Goal: Task Accomplishment & Management: Use online tool/utility

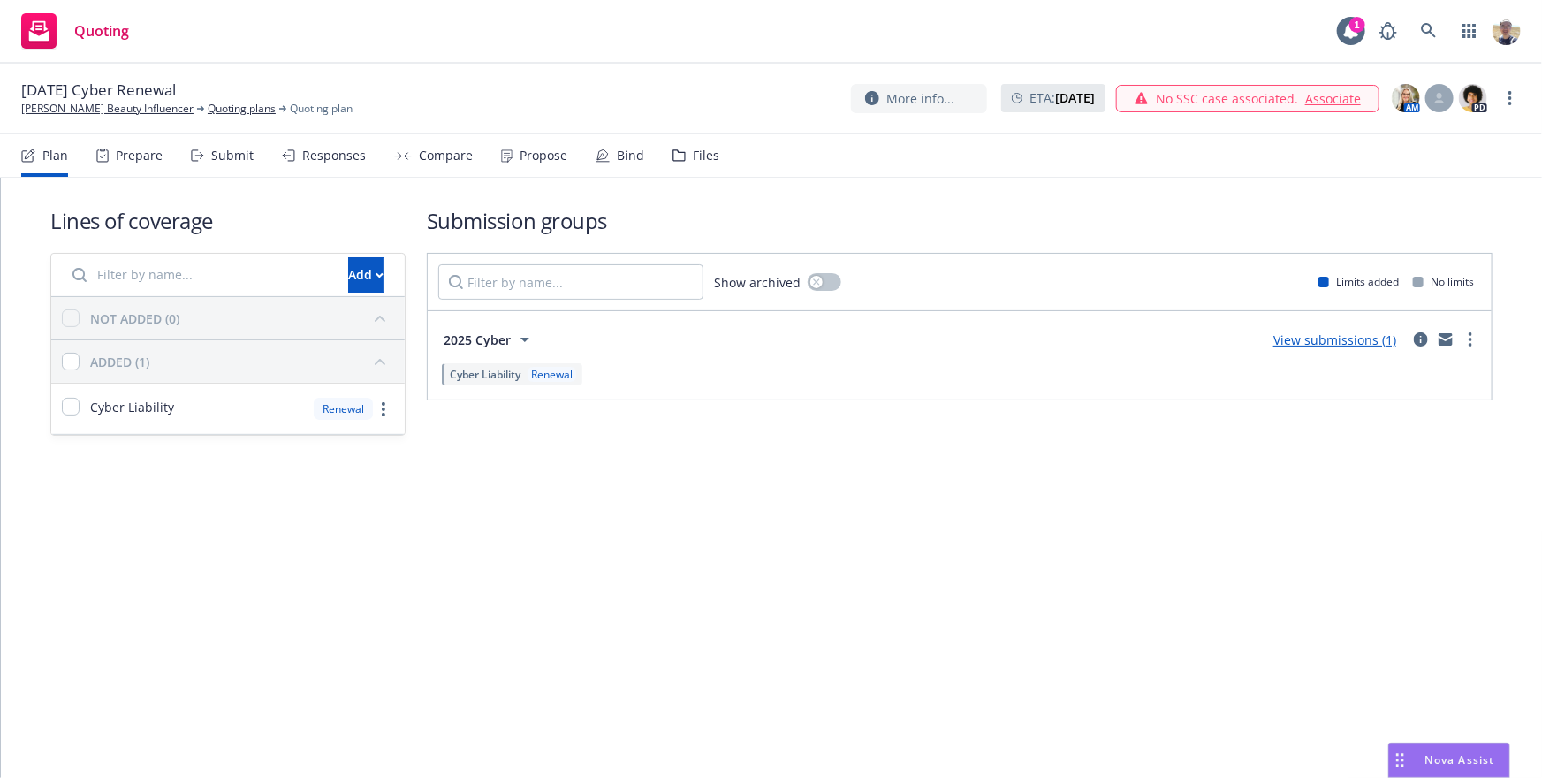
click at [506, 376] on span "Cyber Liability" at bounding box center [485, 374] width 71 height 15
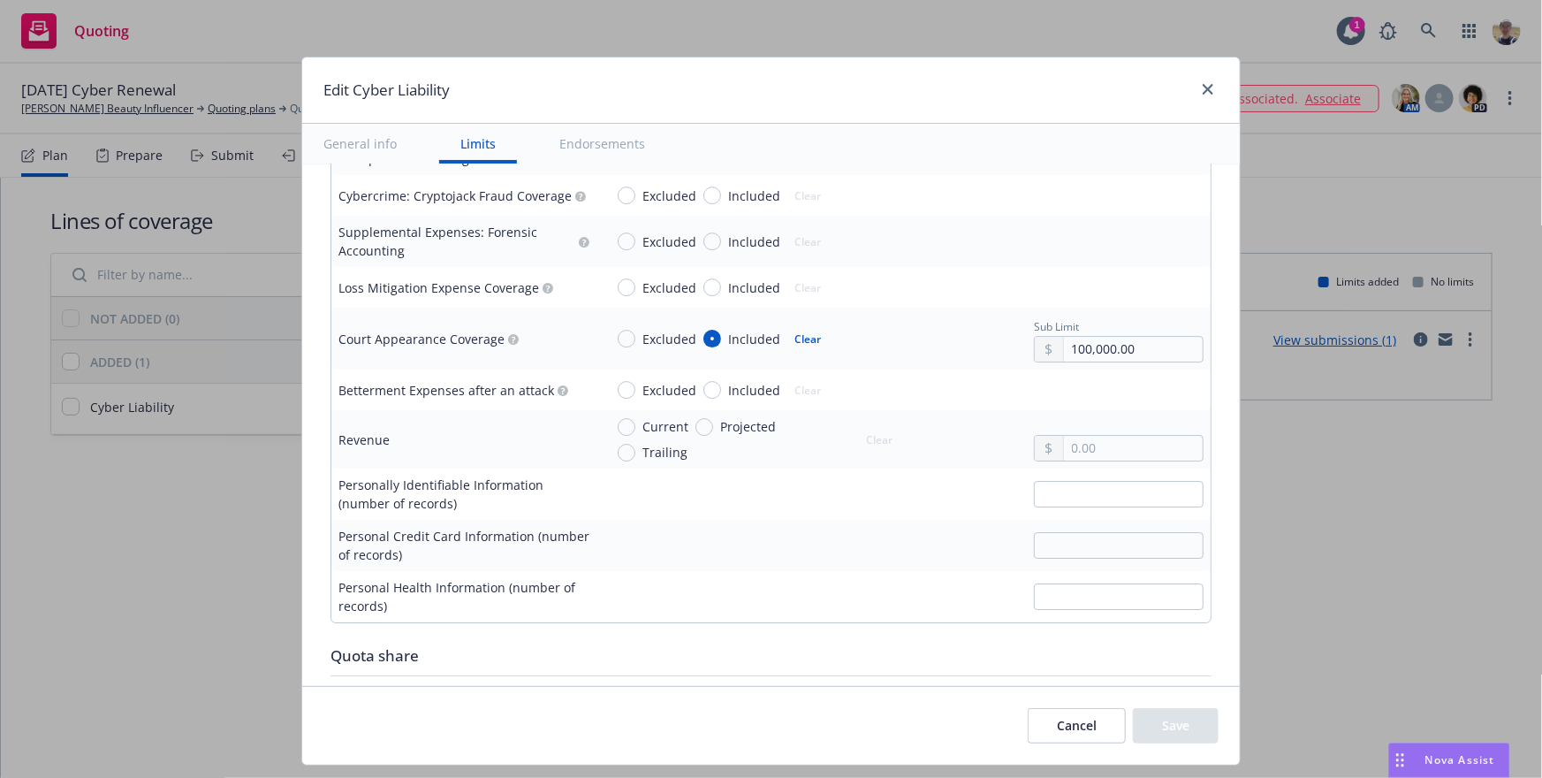
scroll to position [2955, 0]
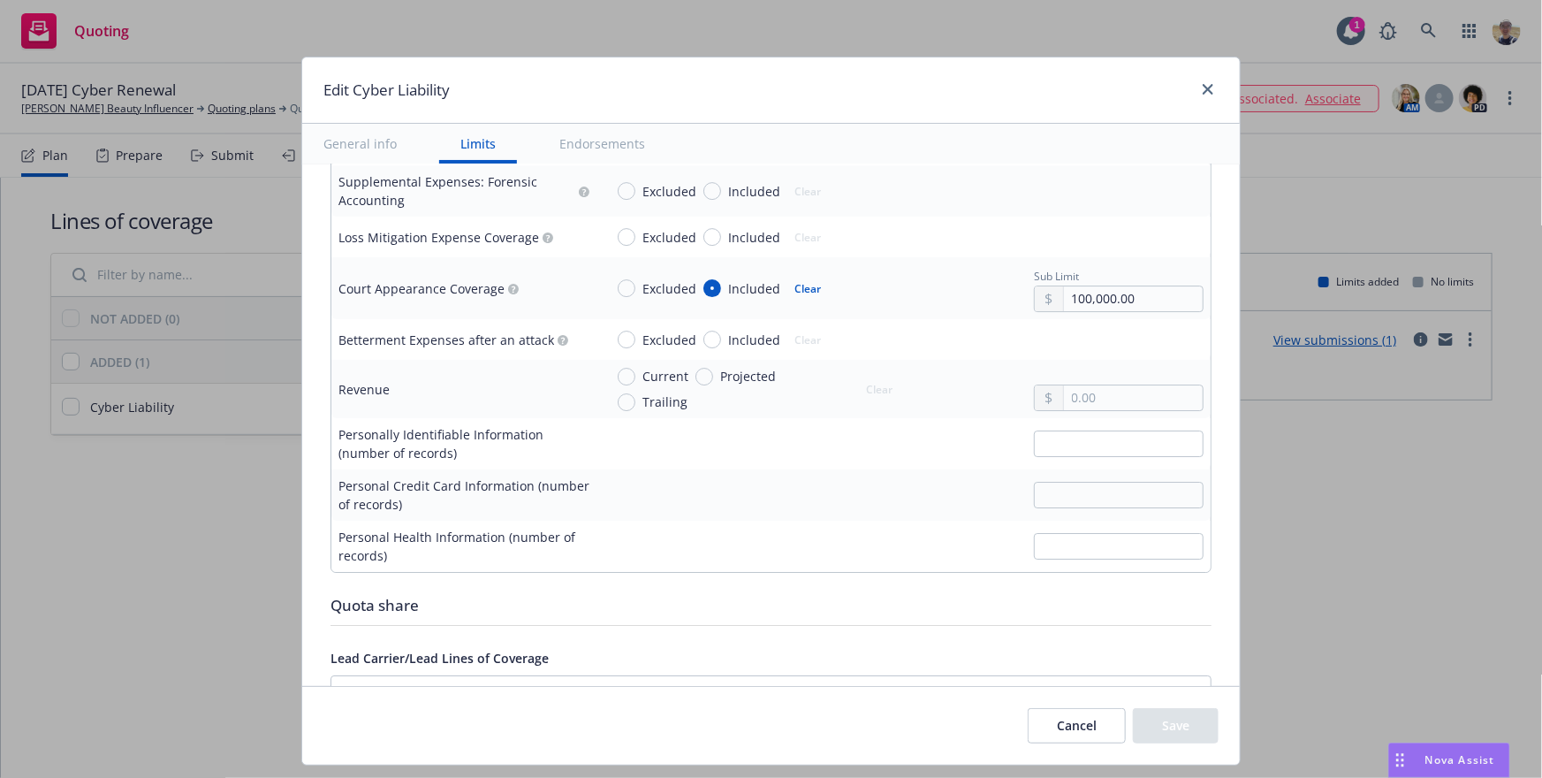
click at [1090, 731] on button "Cancel" at bounding box center [1077, 725] width 98 height 35
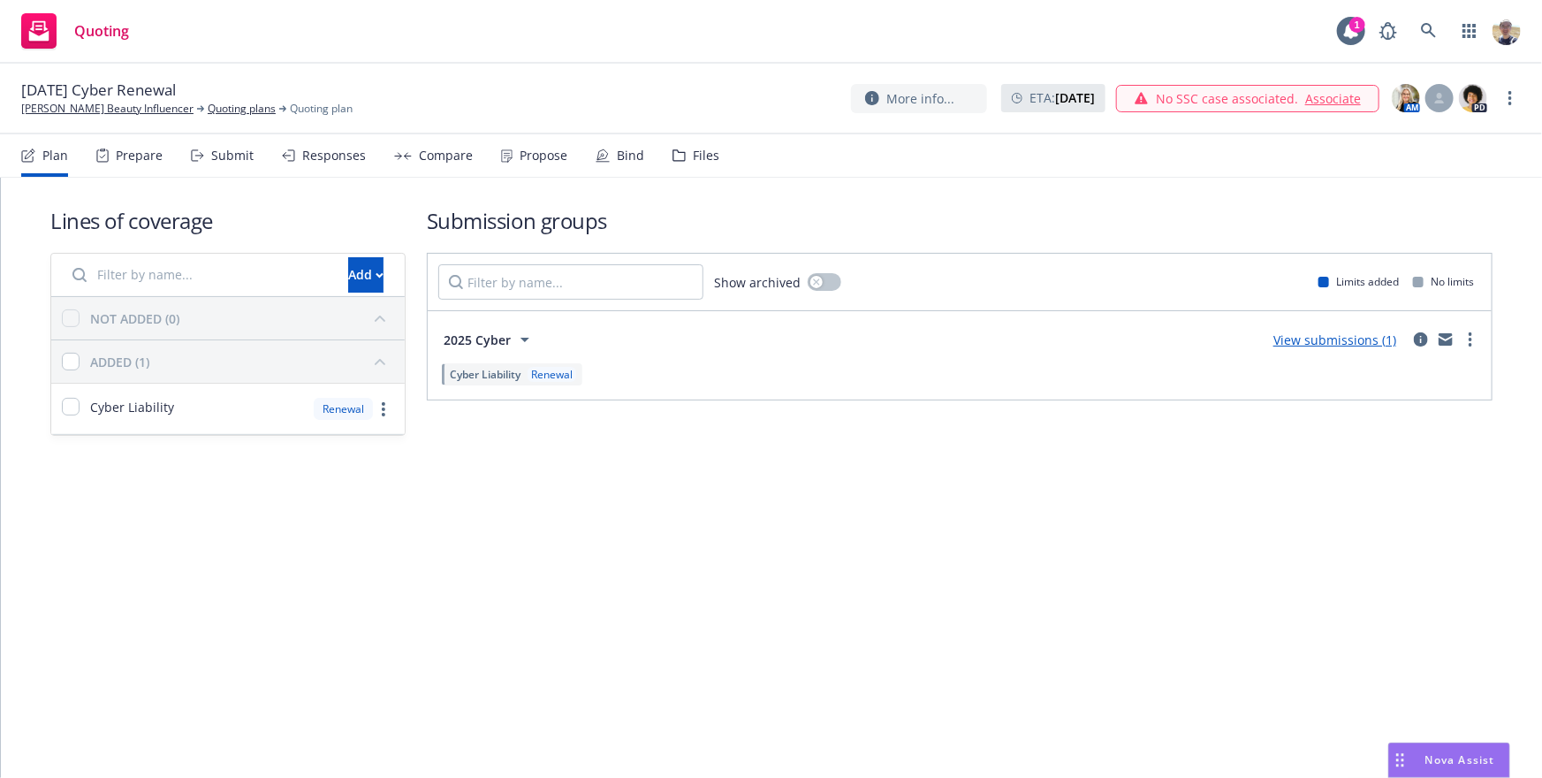
click at [490, 99] on div "[DATE] Cyber Renewal [PERSON_NAME] Beauty Influencer Quoting plans Quoting plan…" at bounding box center [771, 98] width 1500 height 37
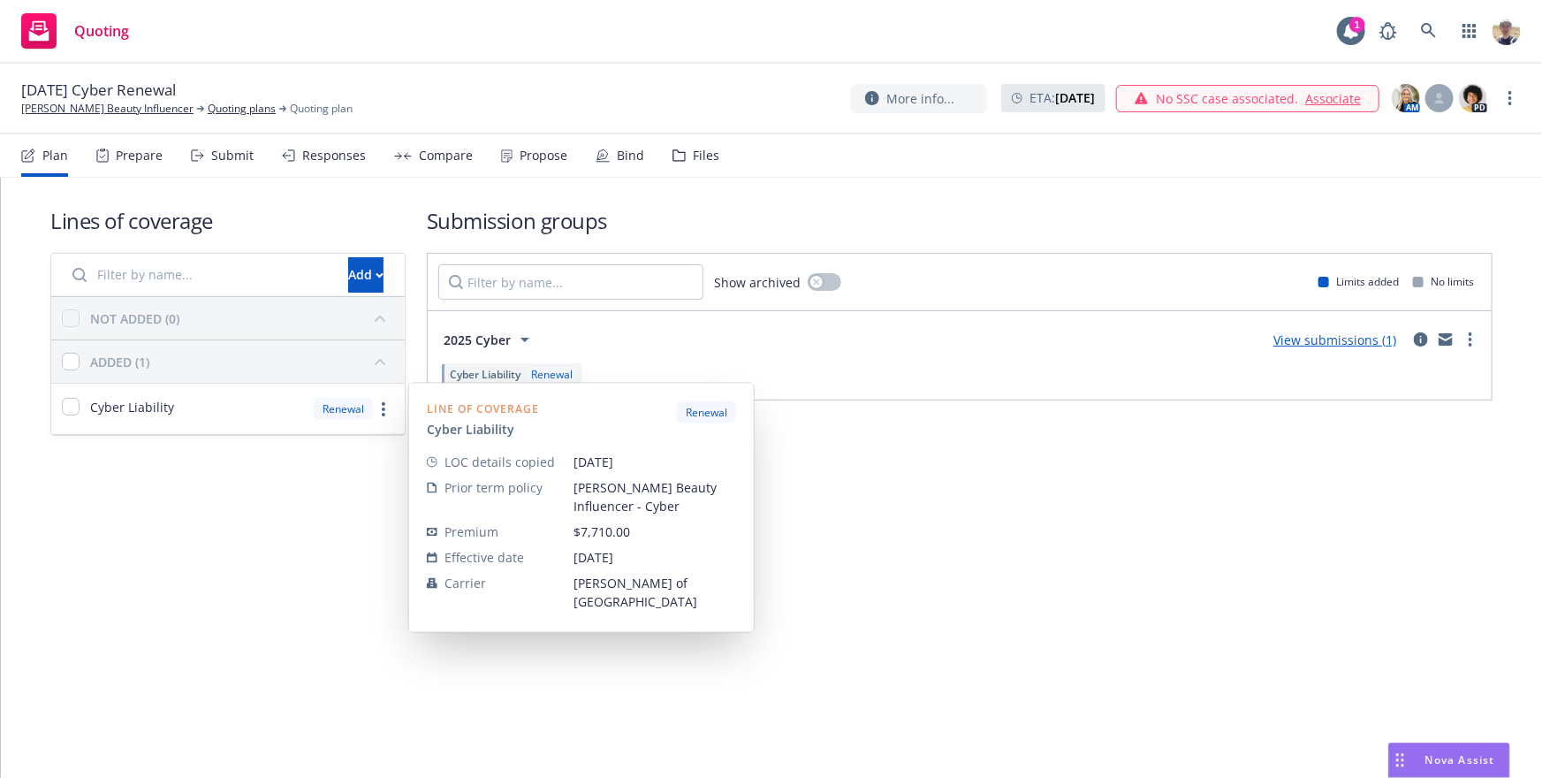
click at [582, 460] on span "[DATE]" at bounding box center [655, 462] width 163 height 19
click at [598, 588] on span "[PERSON_NAME] of [GEOGRAPHIC_DATA]" at bounding box center [655, 592] width 163 height 37
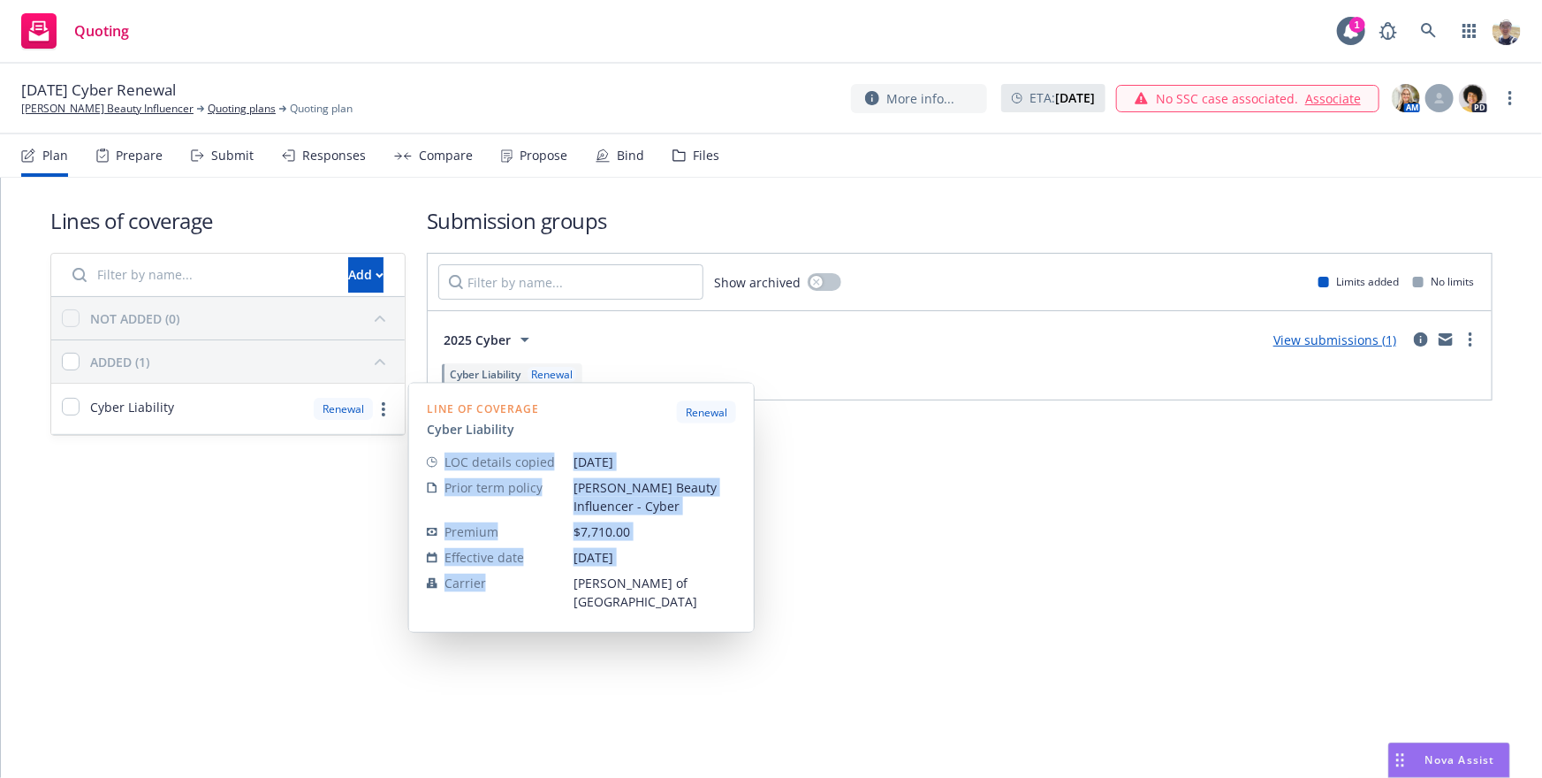
click at [598, 588] on span "[PERSON_NAME] of [GEOGRAPHIC_DATA]" at bounding box center [655, 592] width 163 height 37
copy tbody "LOC details copied [DATE] Prior term policy [PERSON_NAME] Beauty Influencer - C…"
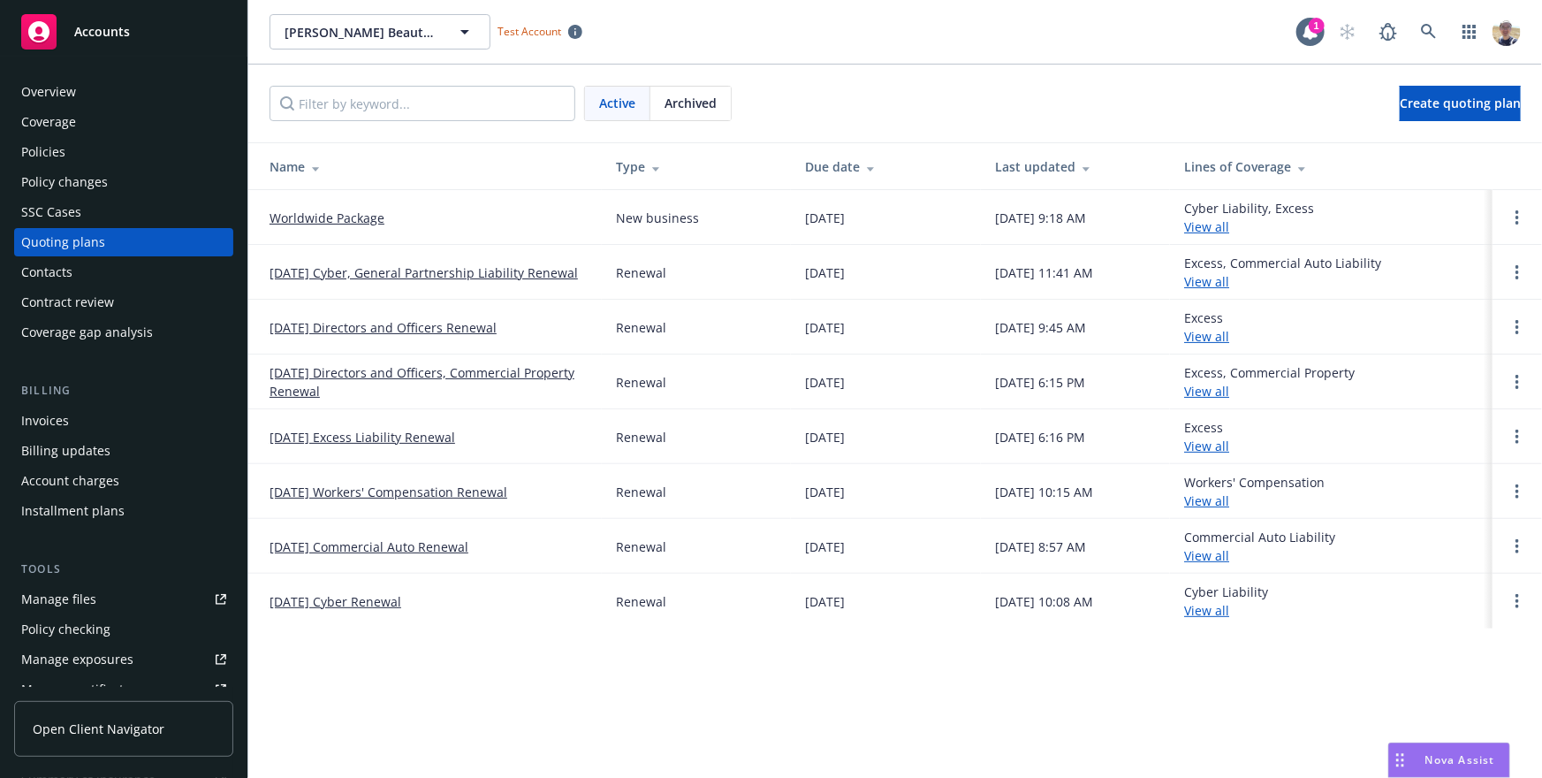
click at [78, 144] on div "Policies" at bounding box center [123, 152] width 205 height 28
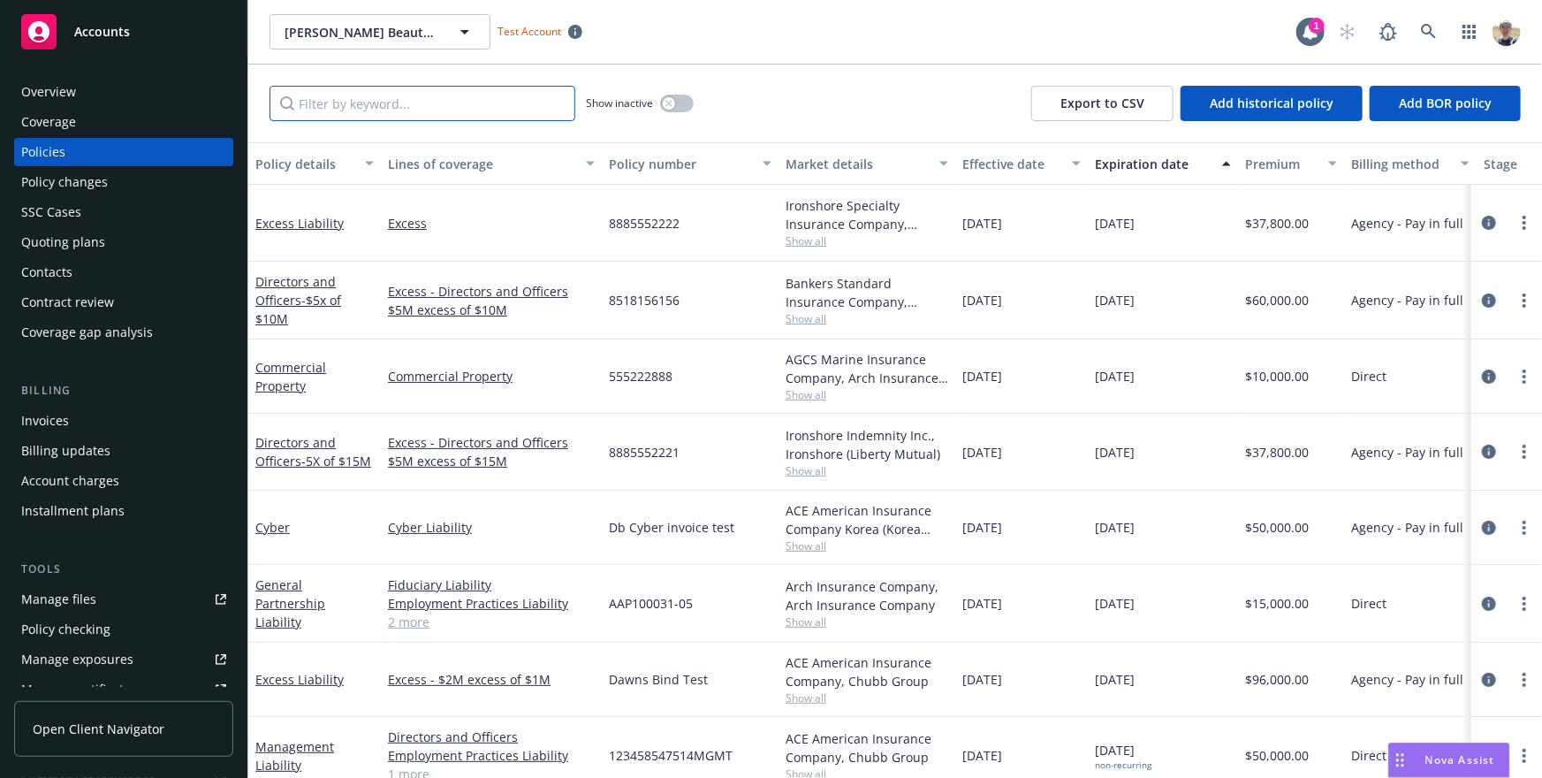
click at [379, 107] on input "Filter by keyword..." at bounding box center [423, 103] width 306 height 35
paste input "[PERSON_NAME] of [GEOGRAPHIC_DATA]"
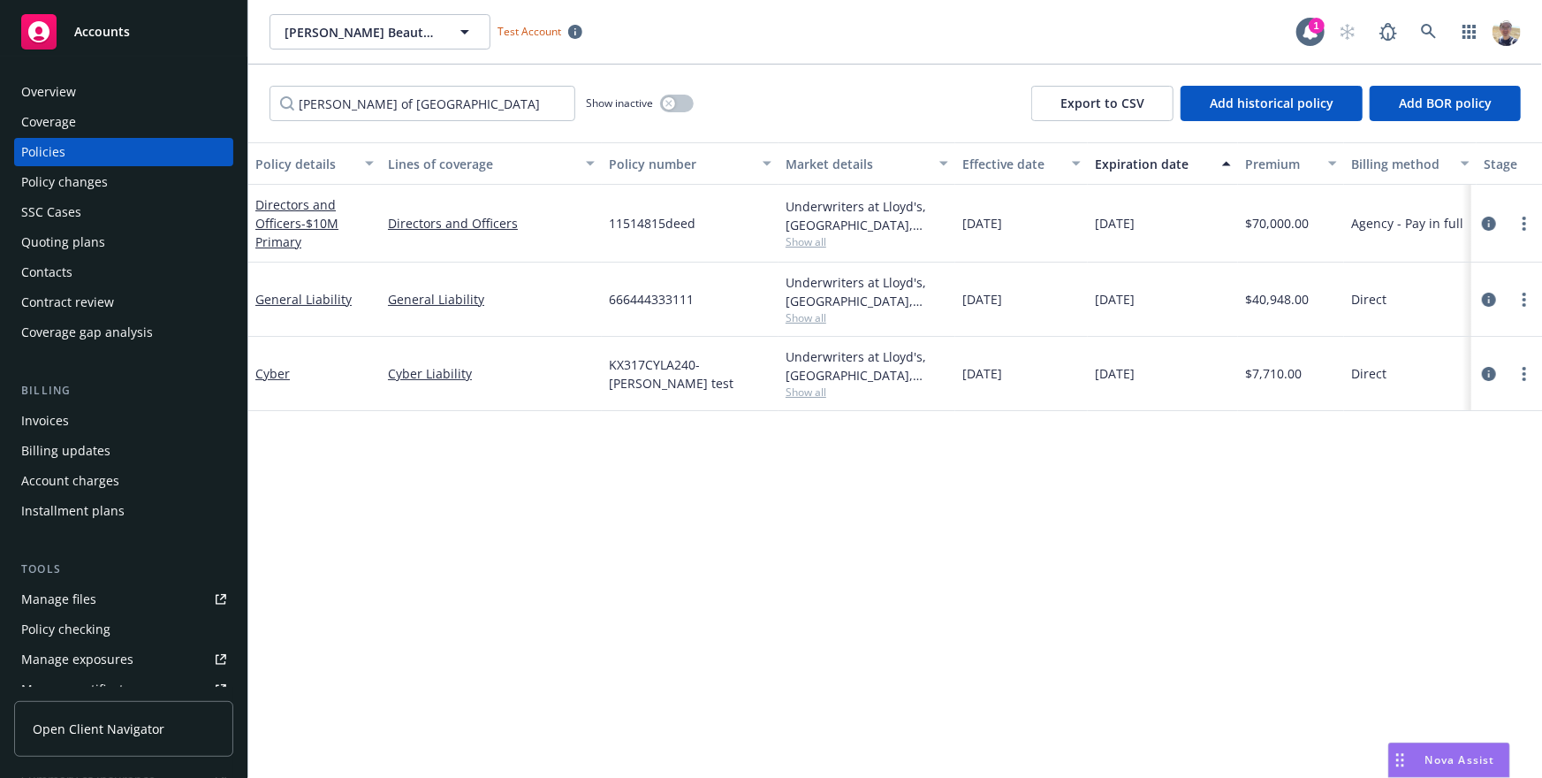
click at [582, 467] on div "Policy details Lines of coverage Policy number Market details Effective date Ex…" at bounding box center [895, 459] width 1294 height 635
click at [65, 150] on div "Policies" at bounding box center [123, 152] width 205 height 28
click at [399, 113] on input "[PERSON_NAME] of [GEOGRAPHIC_DATA]" at bounding box center [423, 103] width 306 height 35
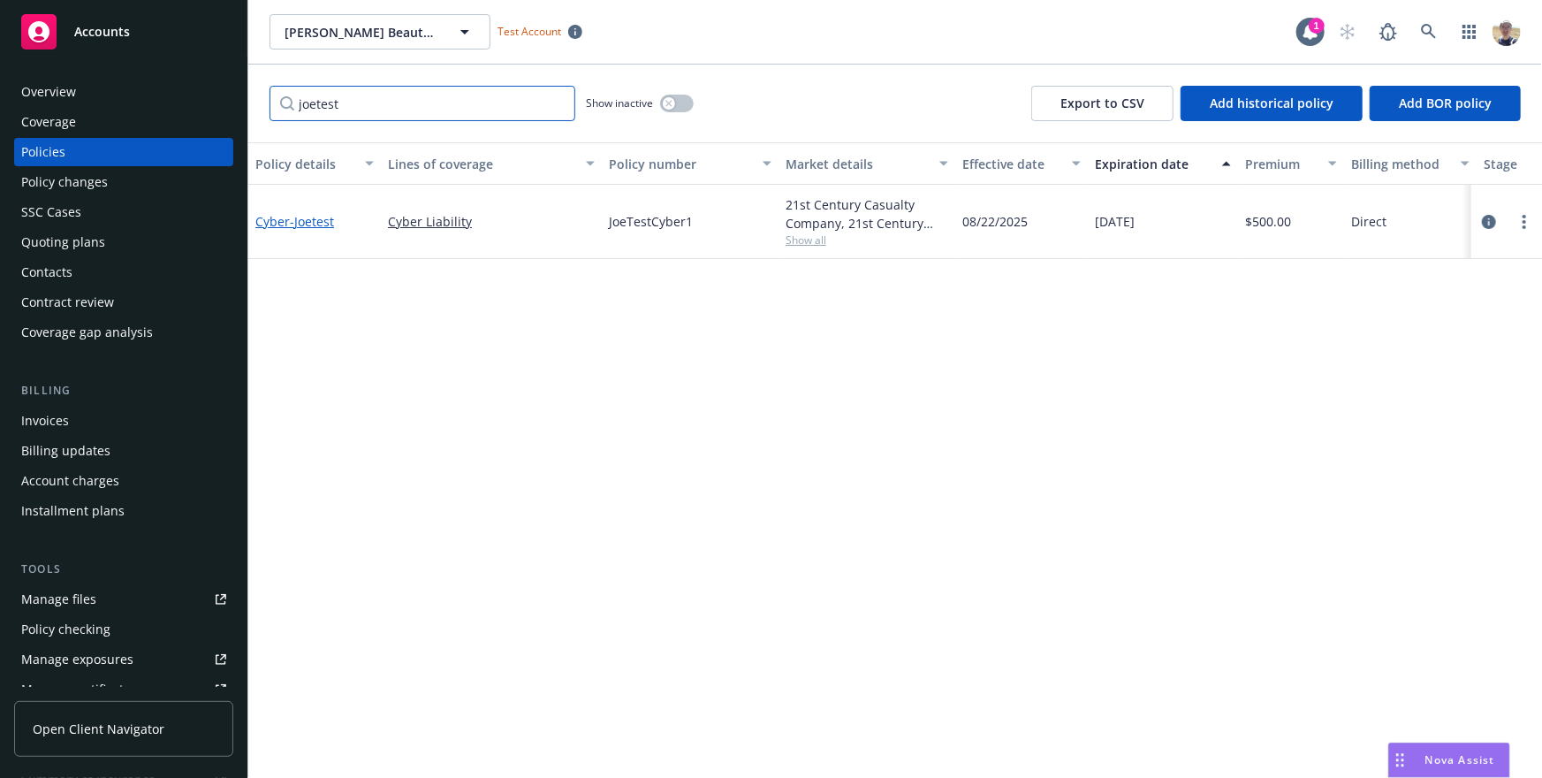
type input "joetest"
click at [318, 217] on span "- Joetest" at bounding box center [312, 221] width 44 height 17
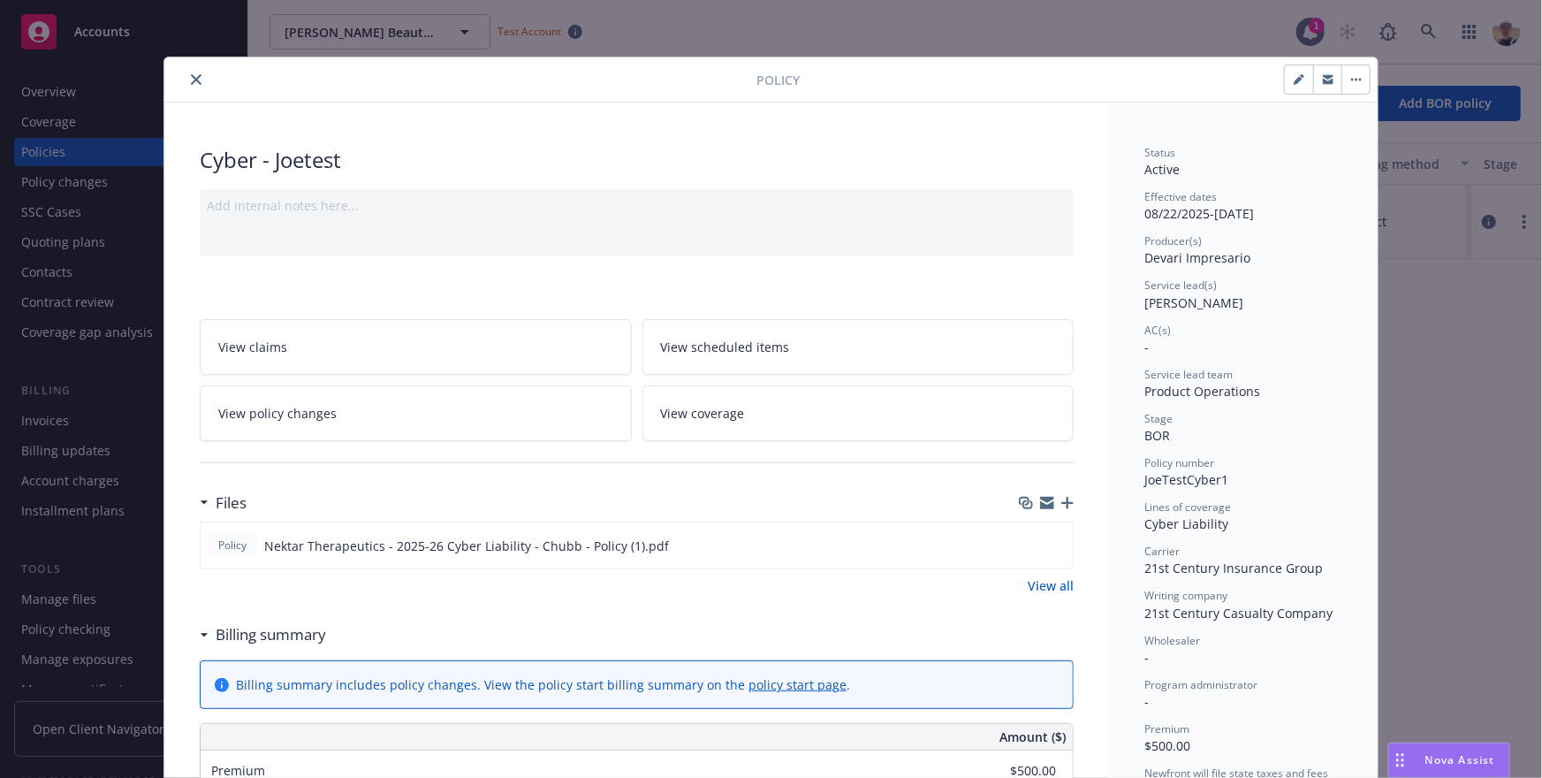
click at [341, 164] on div "Cyber - Joetest" at bounding box center [637, 160] width 874 height 30
click at [300, 165] on div "Cyber - Joetest" at bounding box center [637, 160] width 874 height 30
click at [1297, 75] on icon "button" at bounding box center [1299, 79] width 11 height 11
select select "BOR"
select select "12"
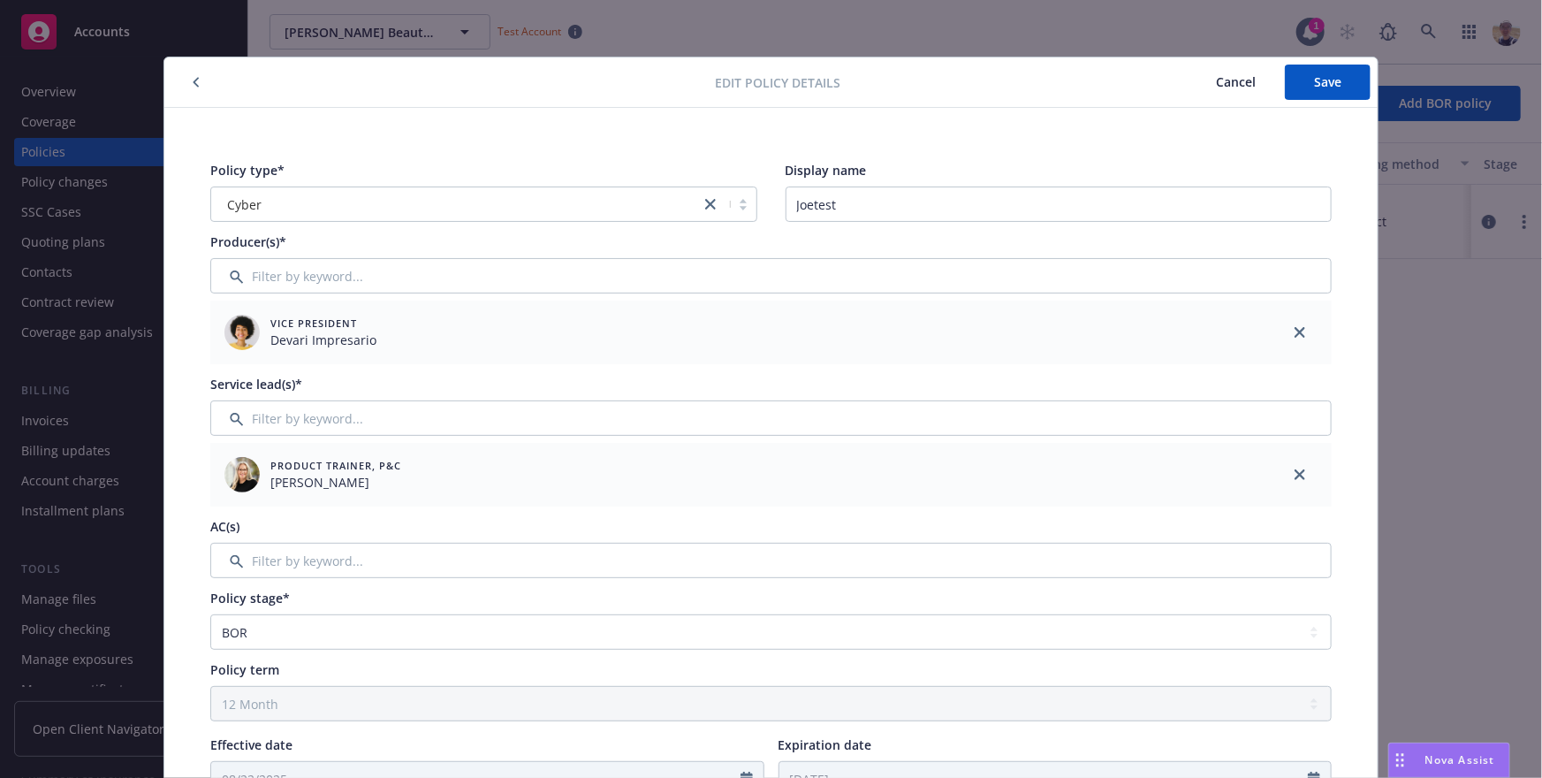
click at [194, 85] on icon "button" at bounding box center [196, 82] width 7 height 11
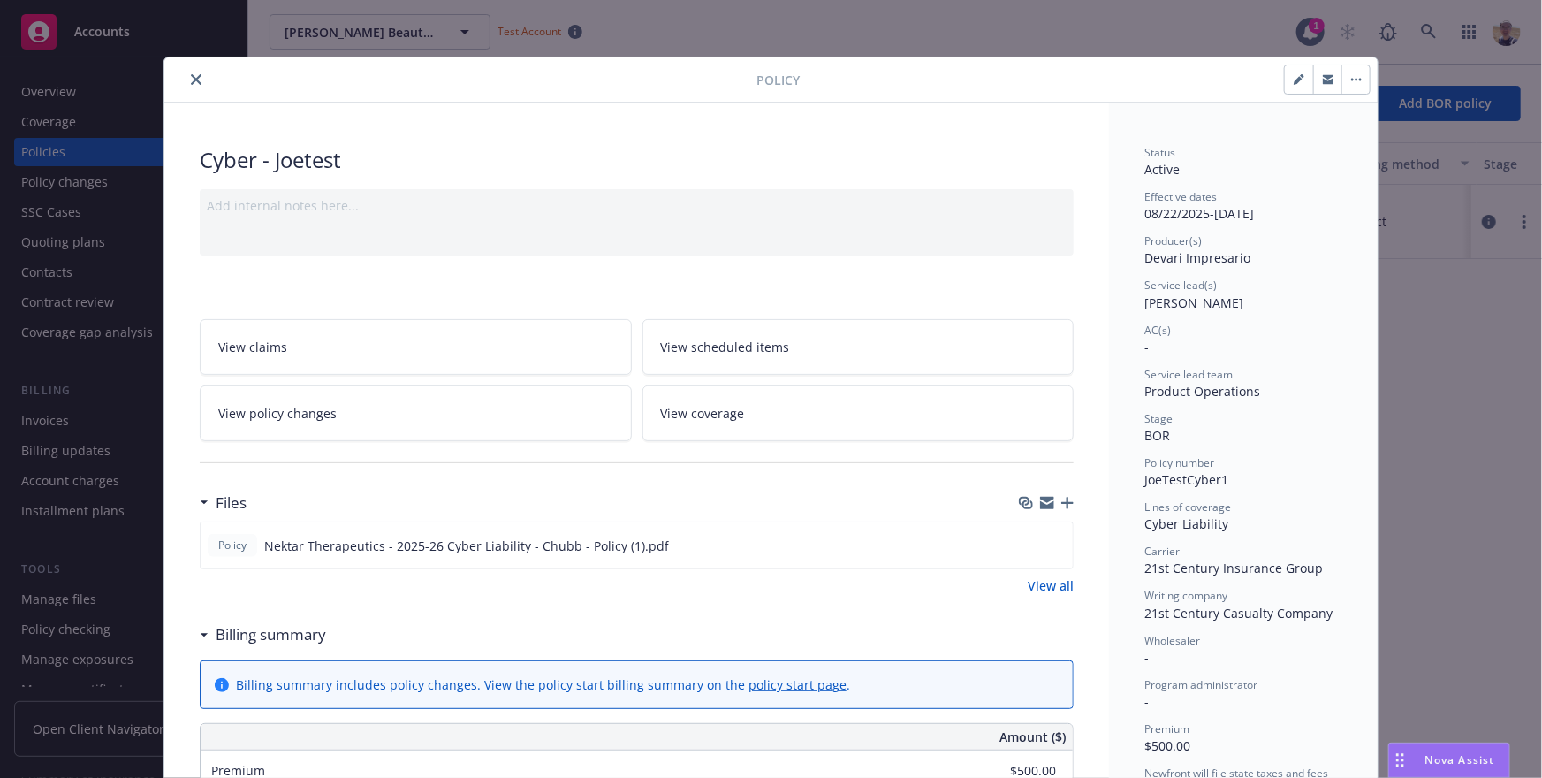
click at [1470, 320] on div "Policy Cyber - Joetest Add internal notes here... View claims View scheduled it…" at bounding box center [771, 389] width 1542 height 778
click at [198, 85] on button "close" at bounding box center [196, 79] width 21 height 21
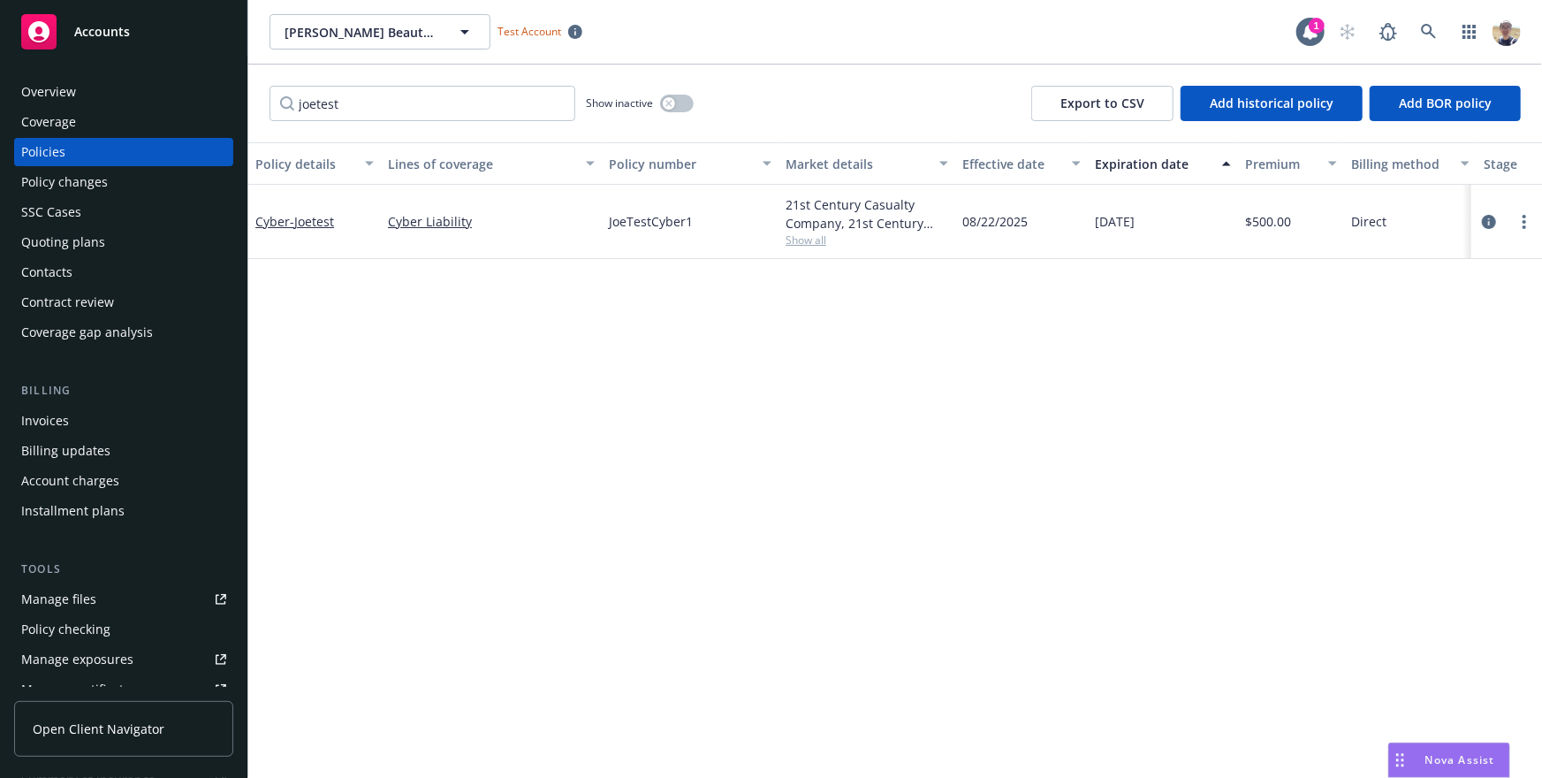
click at [718, 472] on div "Policy details Lines of coverage Policy number Market details Effective date Ex…" at bounding box center [895, 459] width 1294 height 635
click at [553, 103] on input "joetest" at bounding box center [423, 103] width 306 height 35
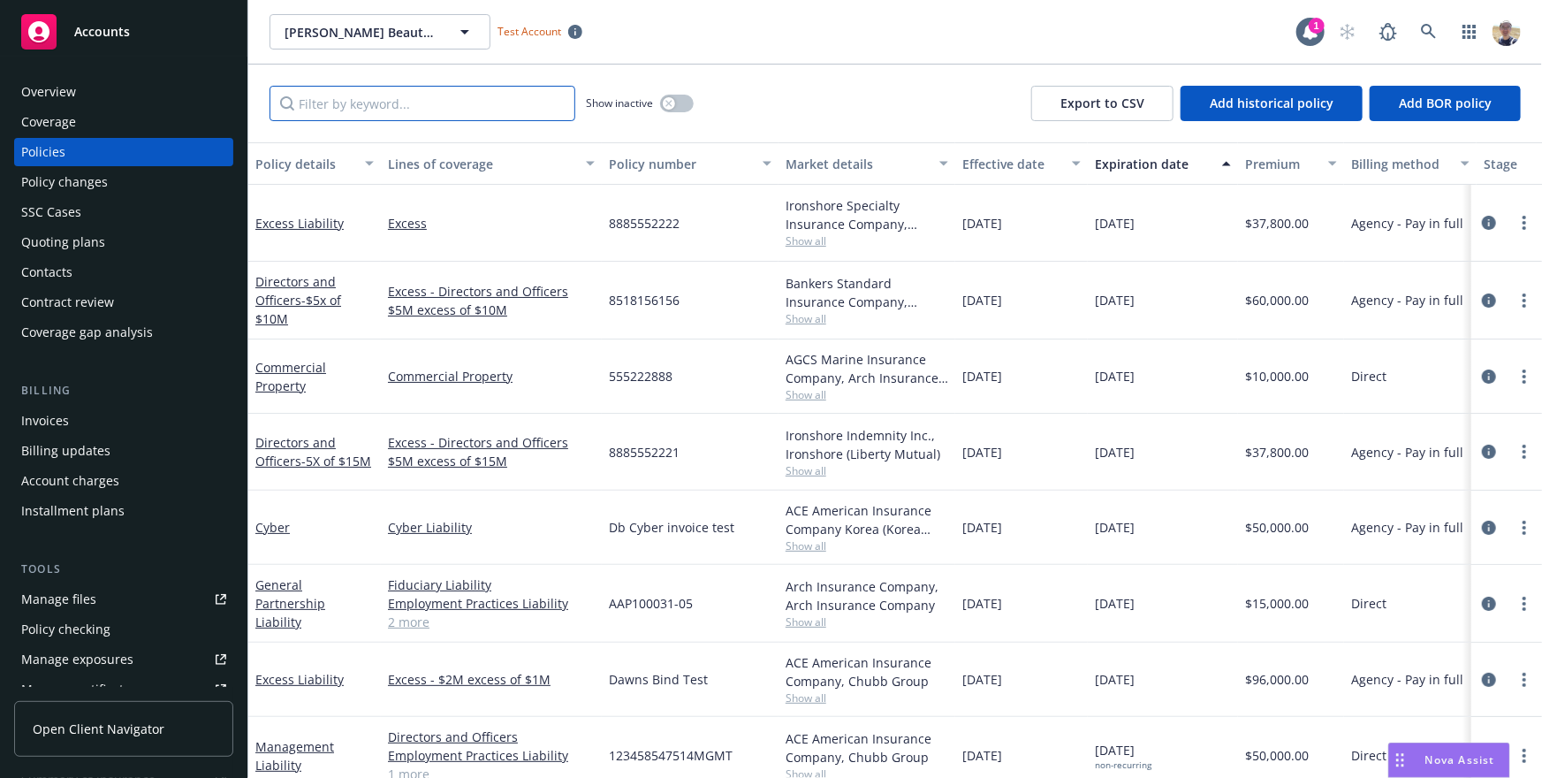
scroll to position [433, 0]
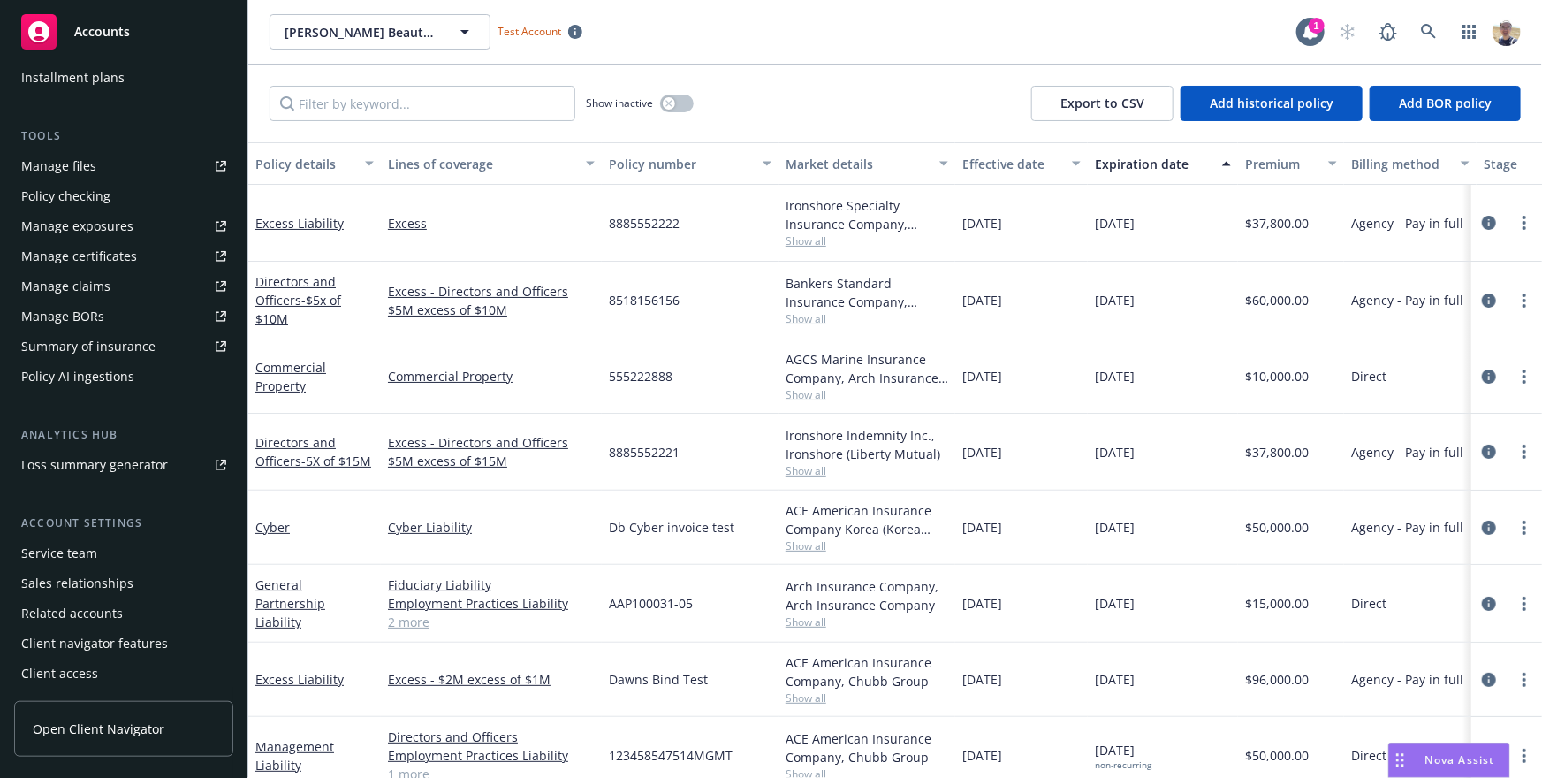
click at [104, 382] on div "Policy AI ingestions" at bounding box center [77, 376] width 113 height 28
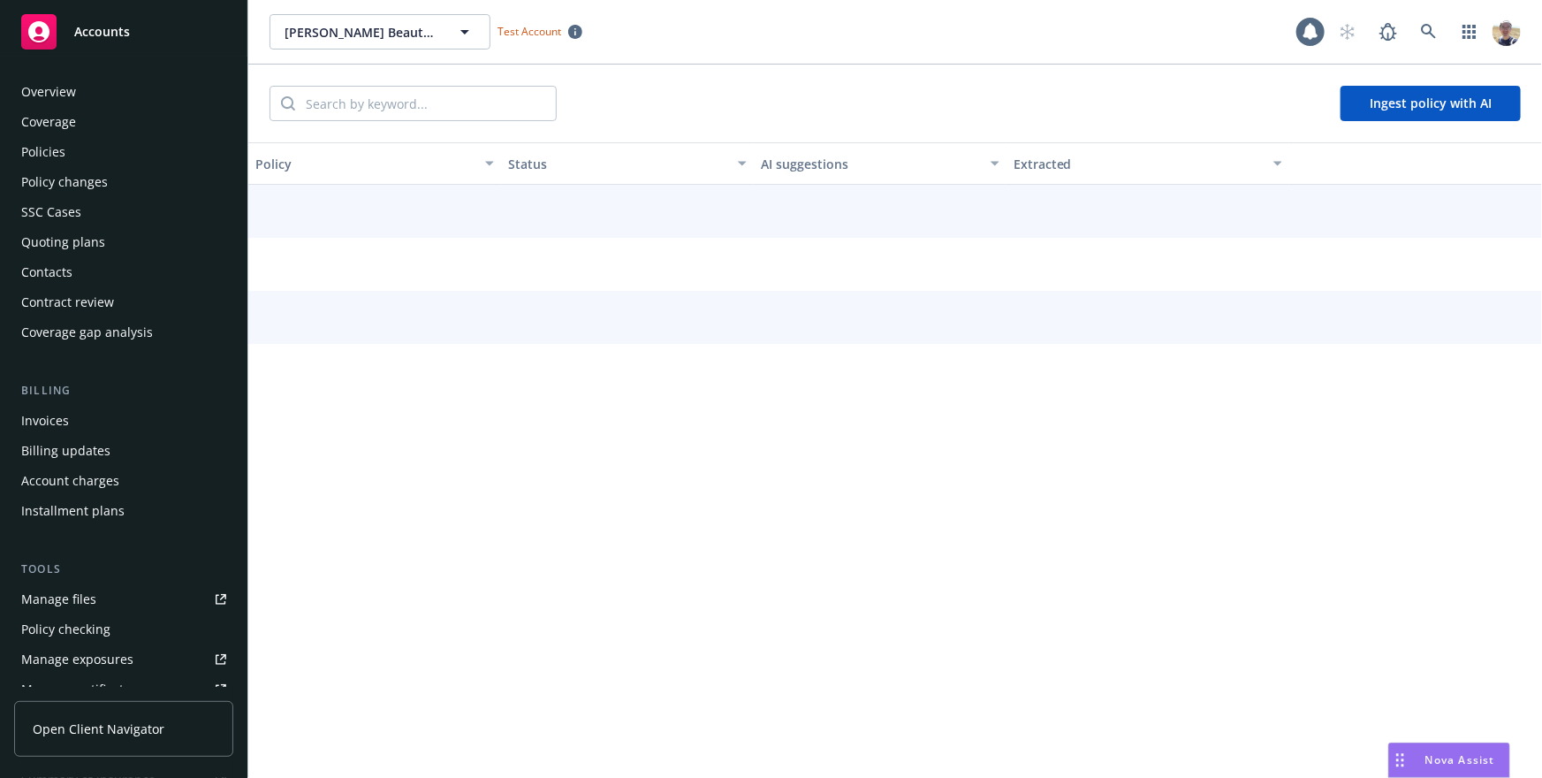
scroll to position [392, 0]
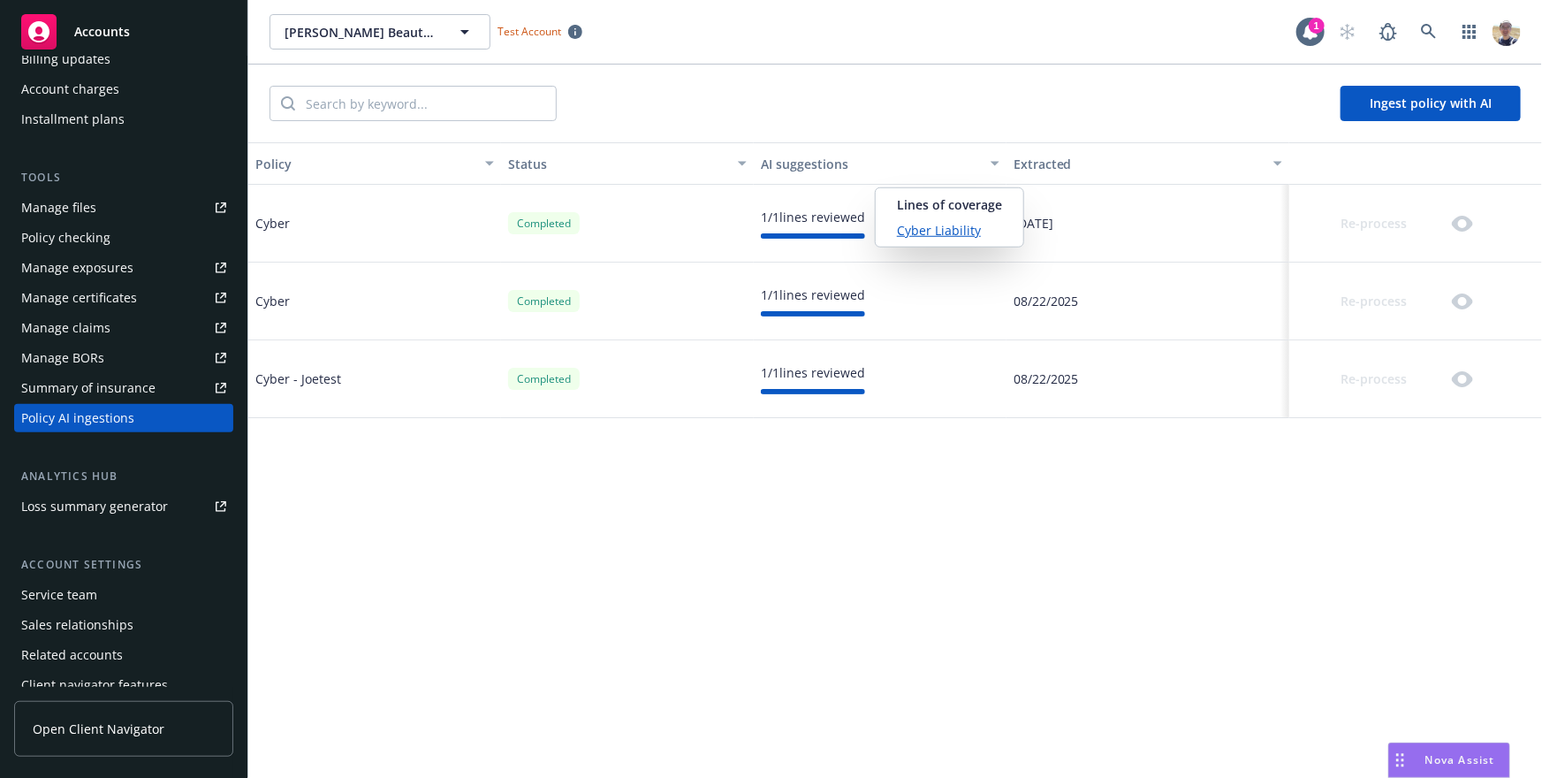
click at [786, 223] on div "1 / 1 lines reviewed" at bounding box center [813, 217] width 104 height 19
click at [823, 215] on div "1 / 1 lines reviewed" at bounding box center [813, 217] width 104 height 19
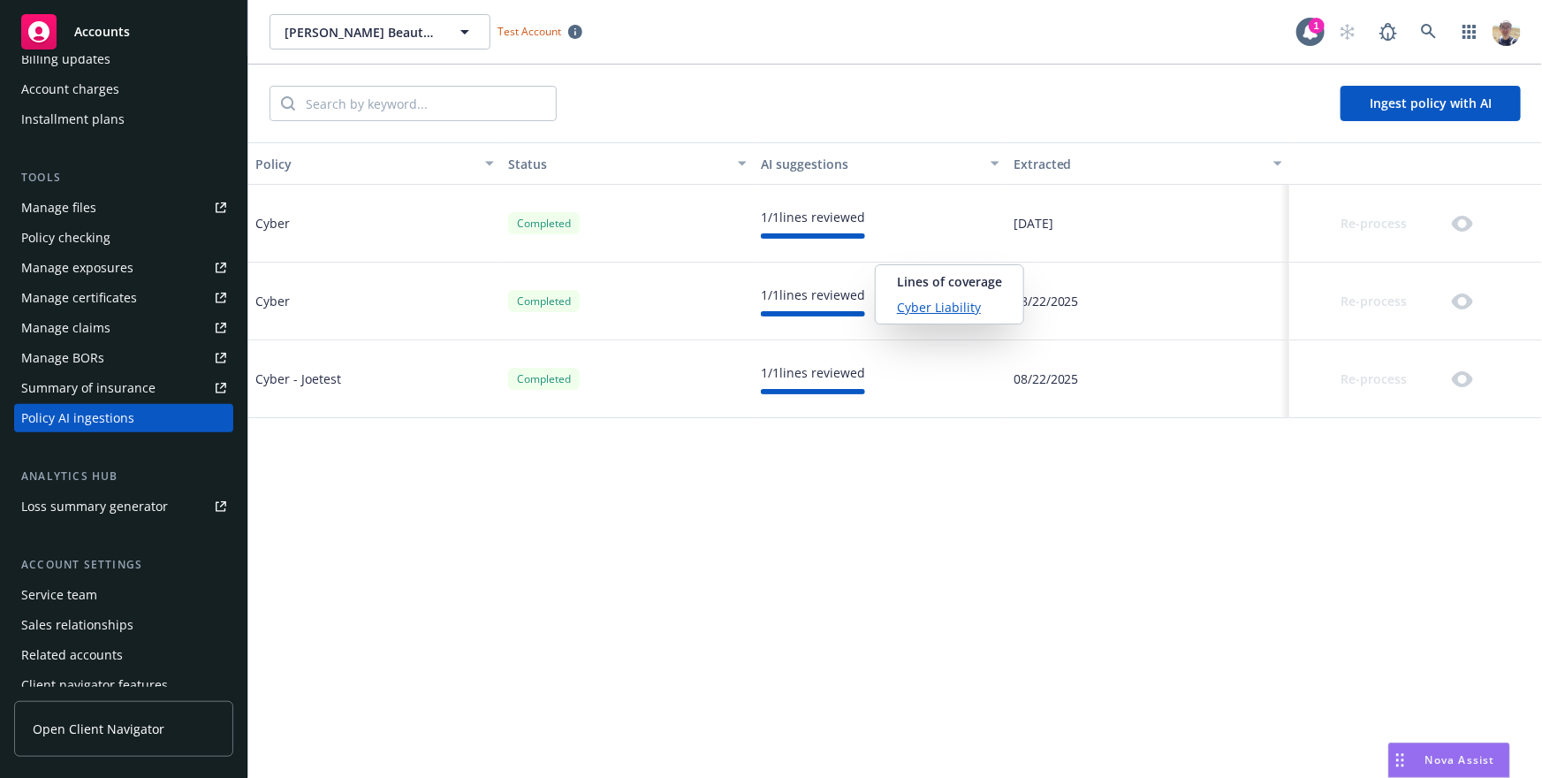
click at [788, 301] on div "1 / 1 lines reviewed" at bounding box center [813, 294] width 104 height 19
click at [1390, 223] on div "Re-process" at bounding box center [1389, 223] width 184 height 35
click at [1367, 227] on div "Re-process" at bounding box center [1389, 223] width 184 height 35
click at [901, 464] on div "Policy Status AI suggestions Extracted Cyber Completed 1 / 1 lines reviewed 08/…" at bounding box center [895, 459] width 1294 height 635
click at [1365, 225] on div "Re-process" at bounding box center [1389, 223] width 184 height 35
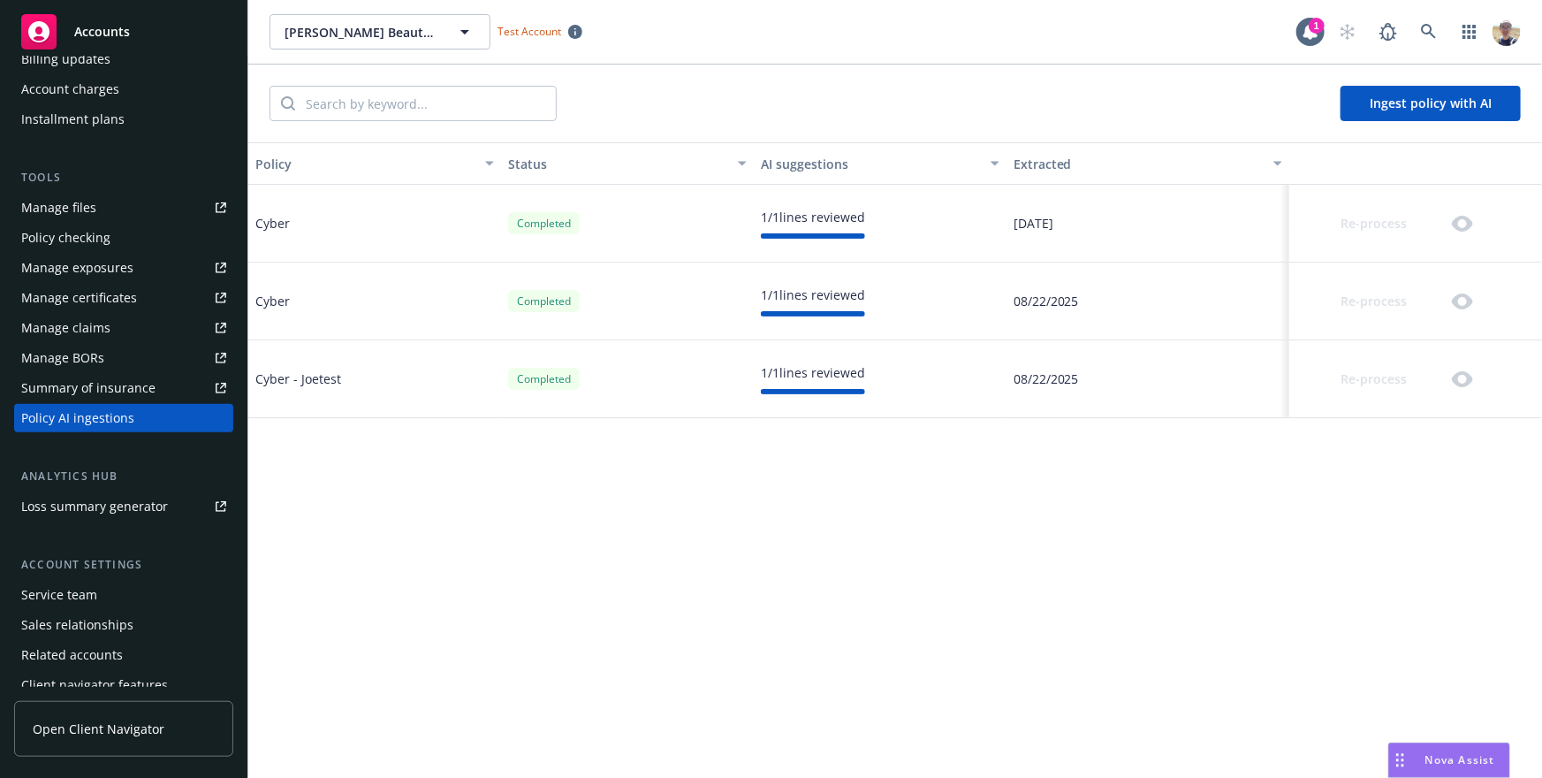
click at [701, 379] on div "Completed" at bounding box center [627, 379] width 253 height 78
click at [1419, 101] on button "Ingest policy with AI" at bounding box center [1431, 103] width 180 height 35
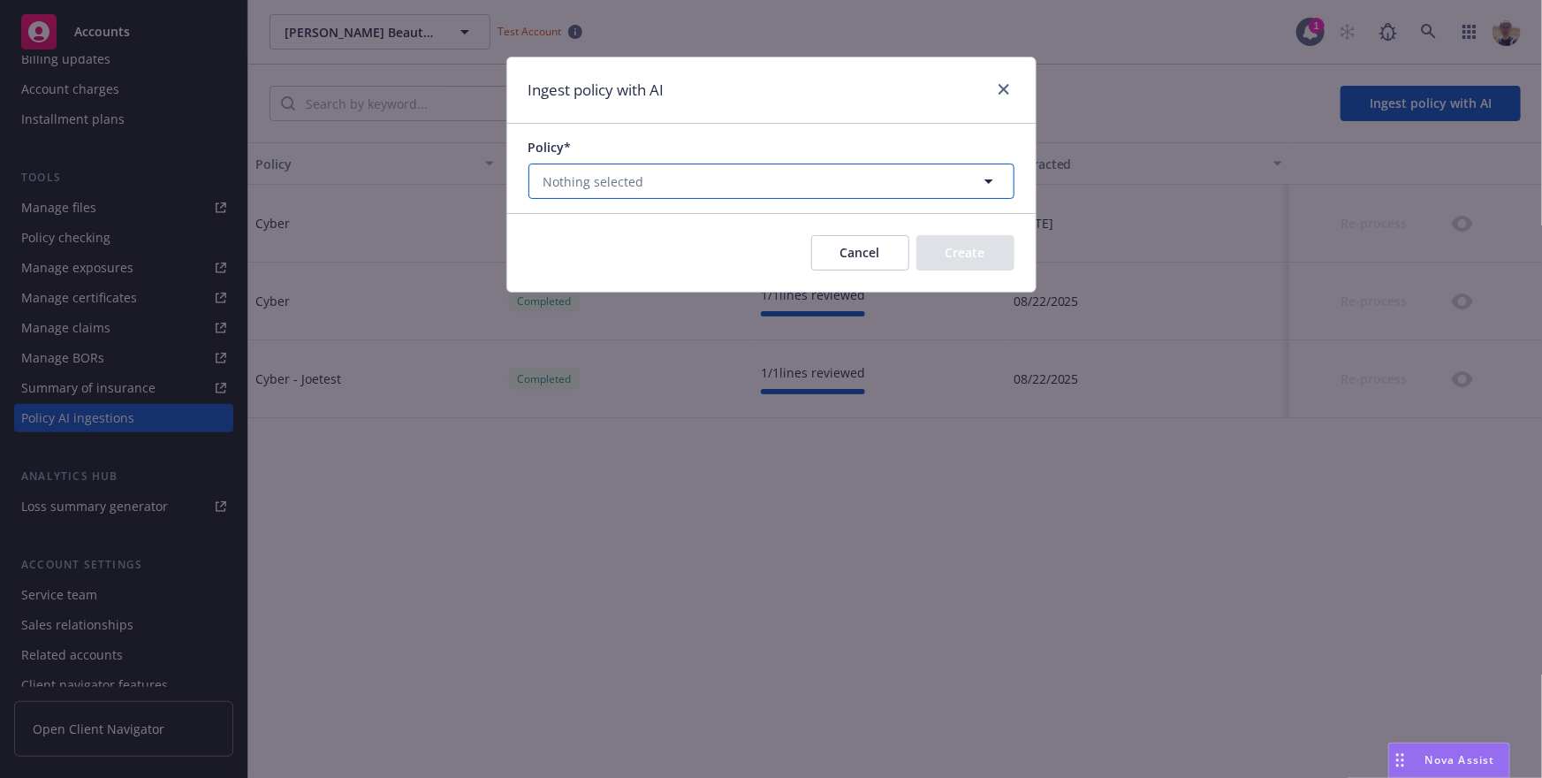
click at [884, 186] on button "Nothing selected" at bounding box center [772, 181] width 486 height 35
click at [781, 182] on button "Nothing selected" at bounding box center [772, 181] width 486 height 35
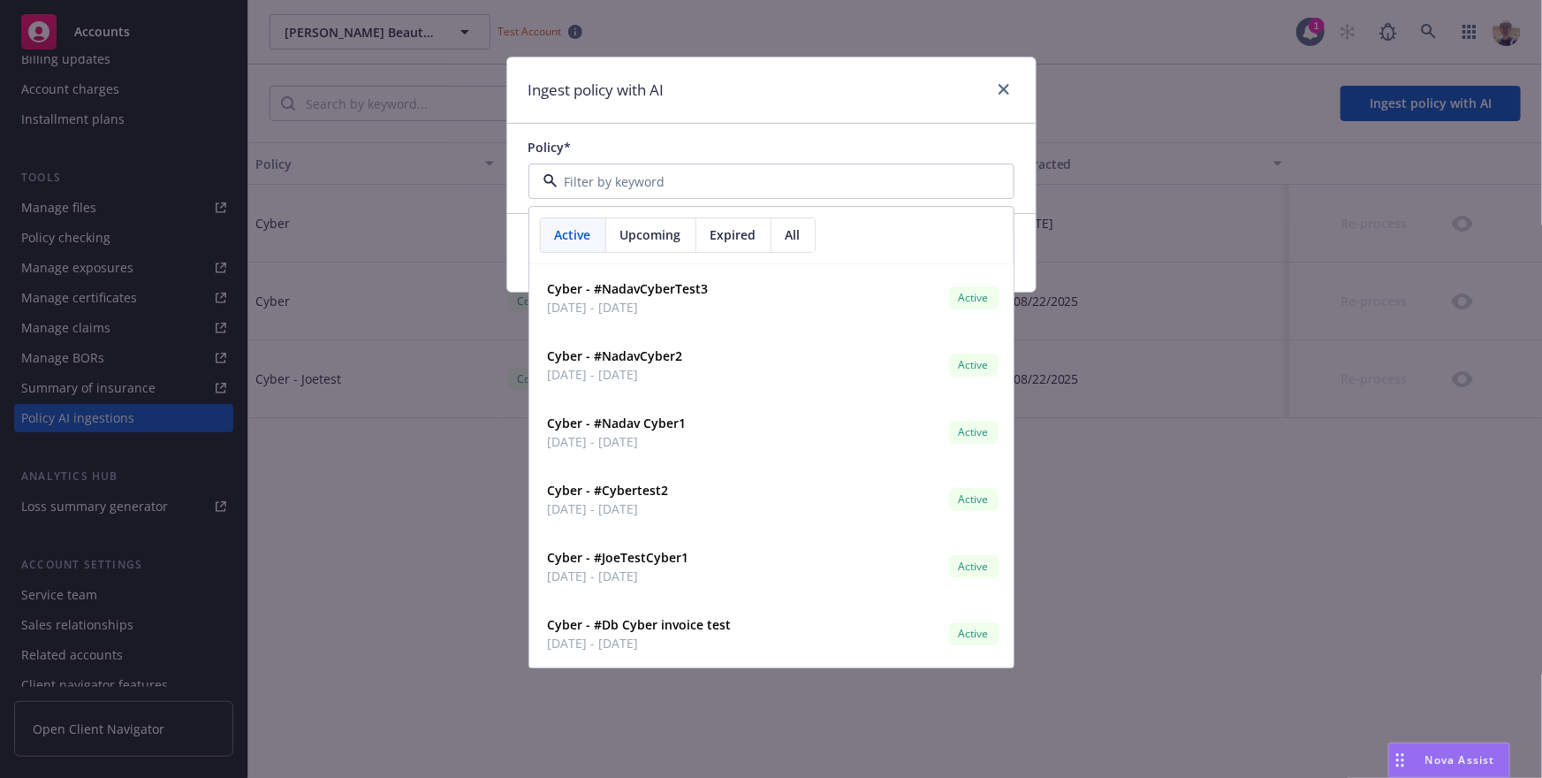
click at [776, 114] on div "Ingest policy with AI" at bounding box center [771, 90] width 529 height 66
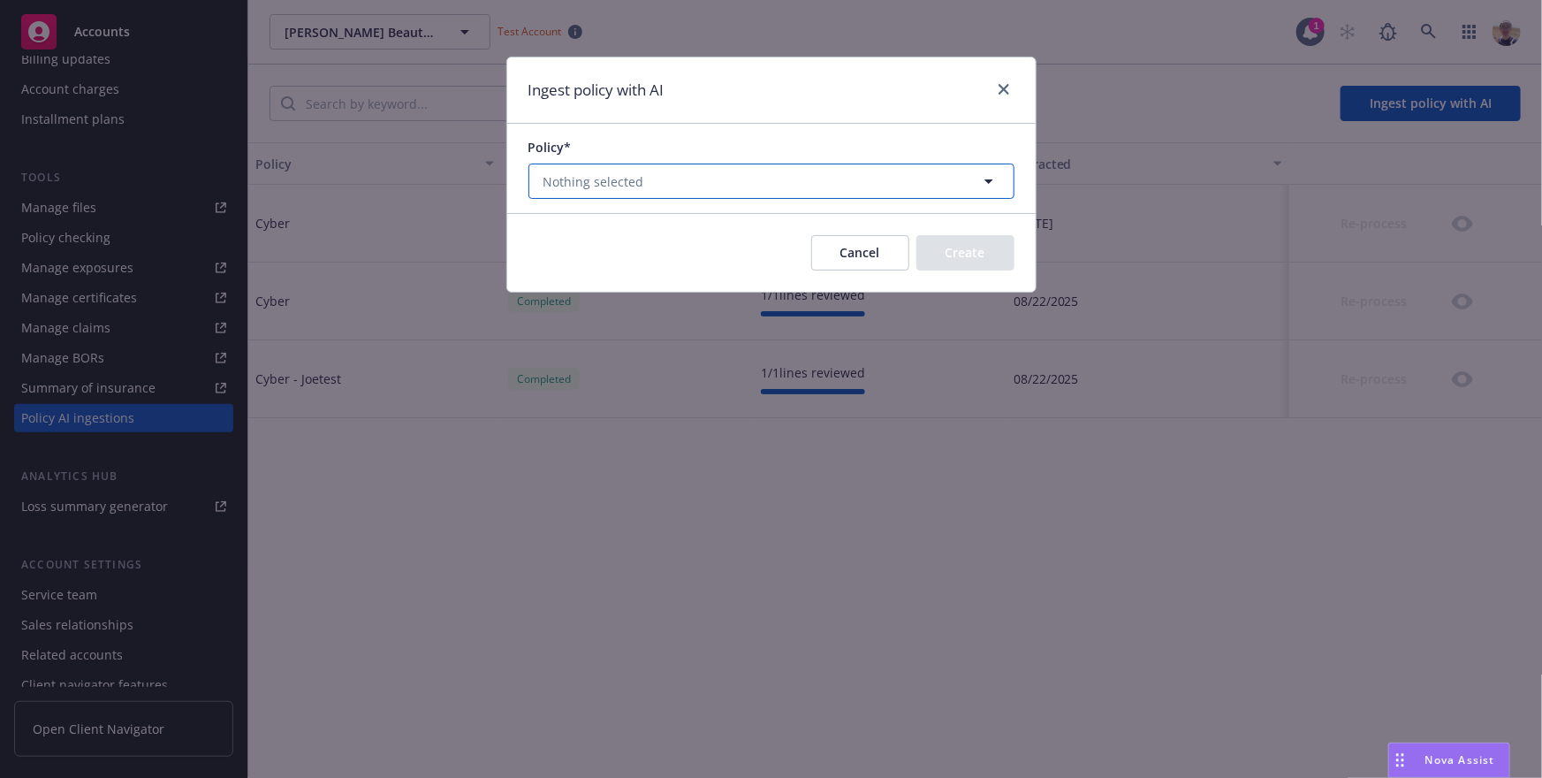
click at [697, 178] on button "Nothing selected" at bounding box center [772, 181] width 486 height 35
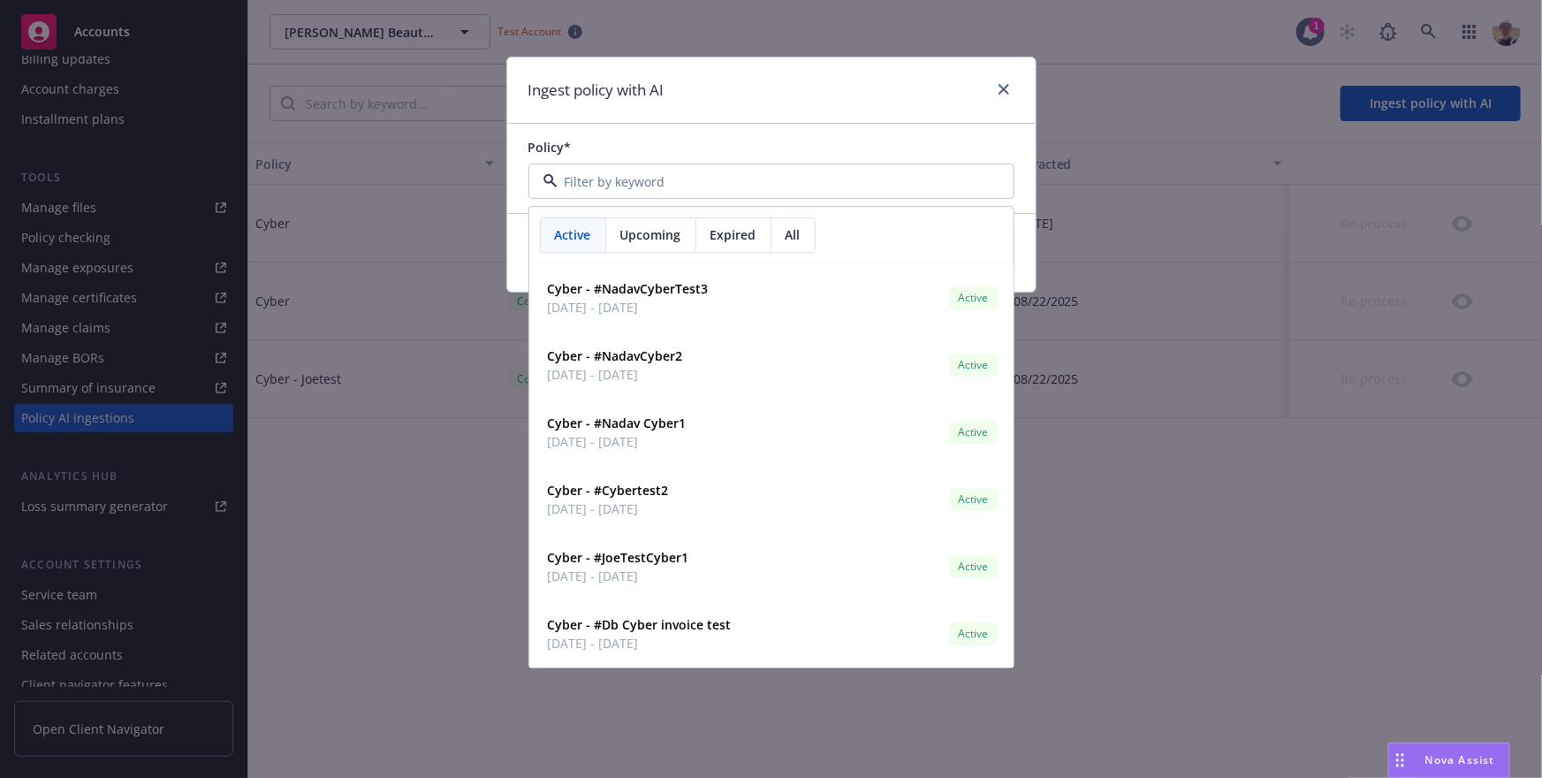
click at [713, 147] on div "Policy*" at bounding box center [772, 147] width 486 height 19
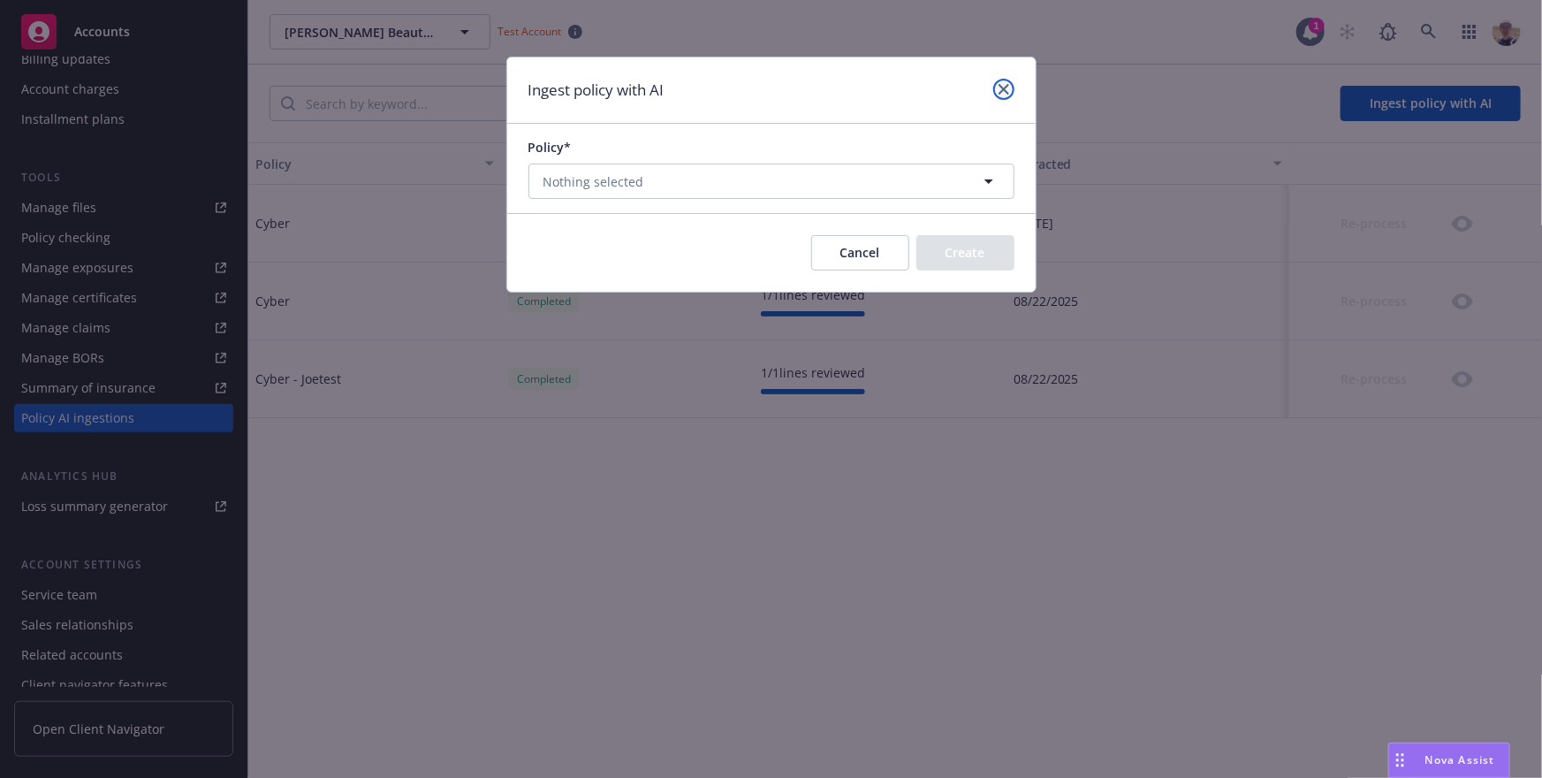
click at [1008, 88] on icon "close" at bounding box center [1004, 89] width 11 height 11
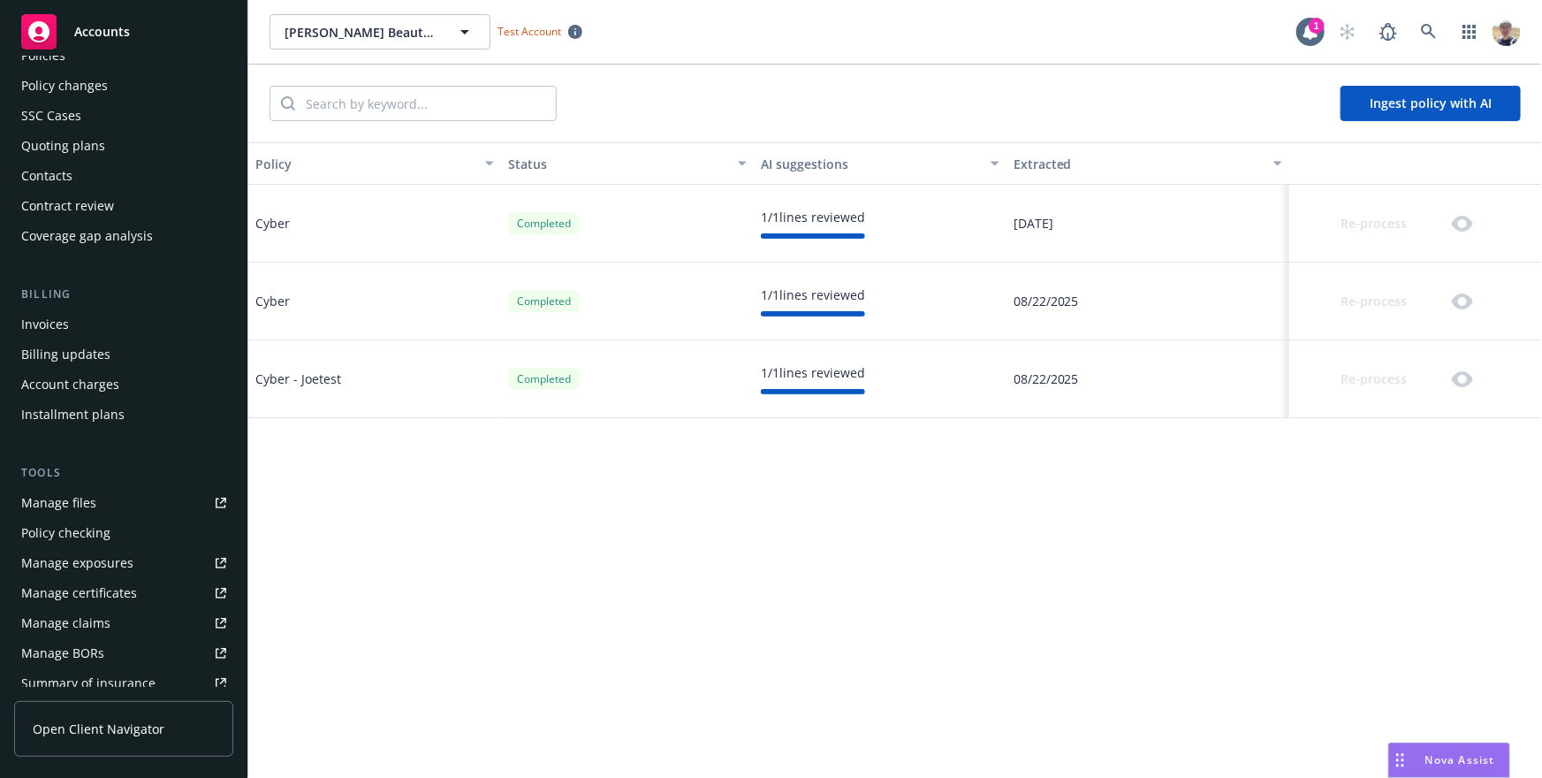
scroll to position [0, 0]
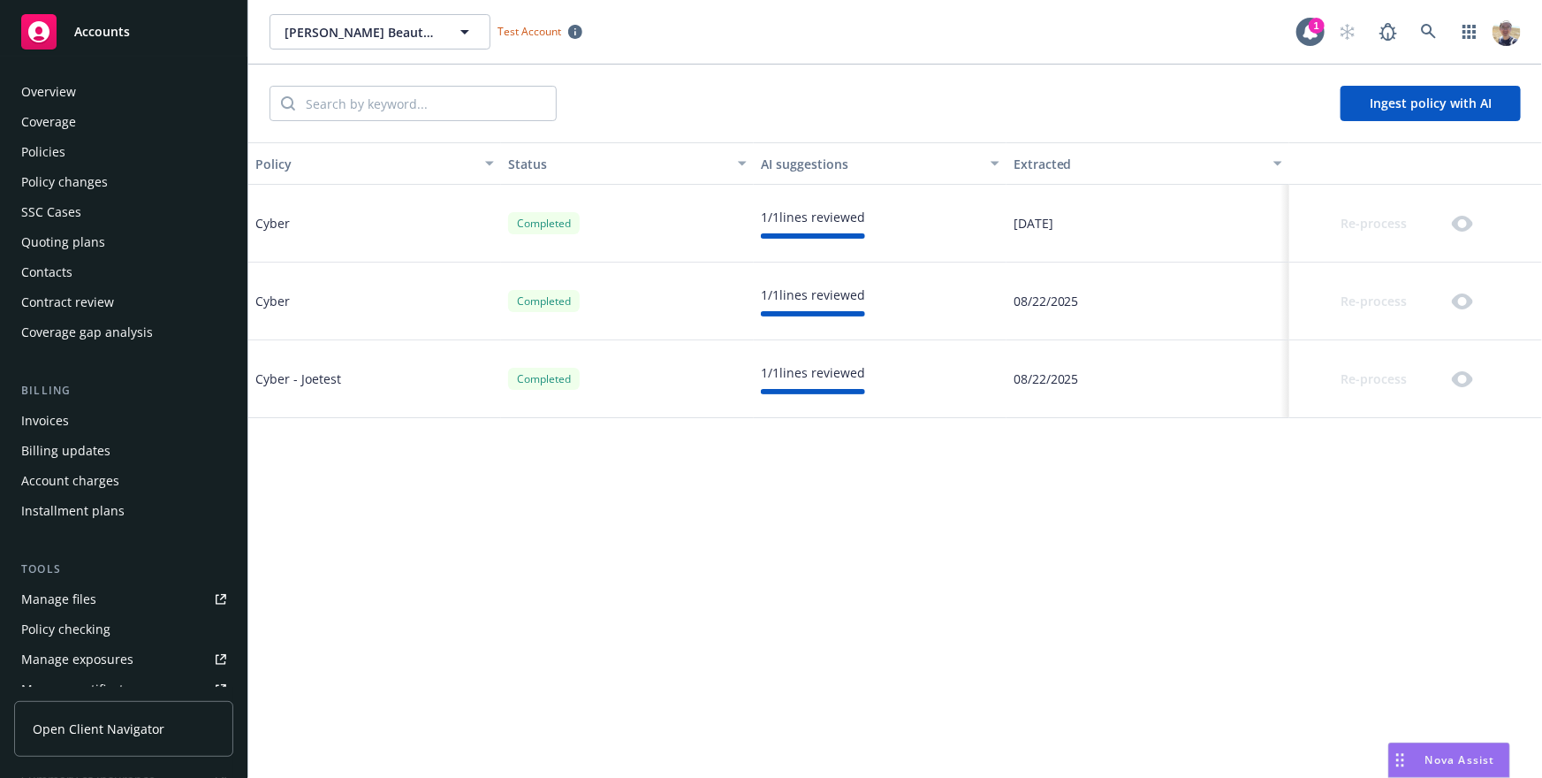
click at [601, 496] on div "Policy Status AI suggestions Extracted Cyber Completed 1 / 1 lines reviewed 08/…" at bounding box center [895, 459] width 1294 height 635
click at [1145, 508] on div "Policy Status AI suggestions Extracted Cyber Completed 1 / 1 lines reviewed 08/…" at bounding box center [895, 459] width 1294 height 635
click at [1041, 422] on div "Policy Status AI suggestions Extracted Cyber Completed 1 / 1 lines reviewed 08/…" at bounding box center [895, 459] width 1294 height 635
click at [669, 523] on div "Policy Status AI suggestions Extracted Cyber Completed 1 / 1 lines reviewed 08/…" at bounding box center [895, 459] width 1294 height 635
click at [73, 145] on div "Policies" at bounding box center [123, 152] width 205 height 28
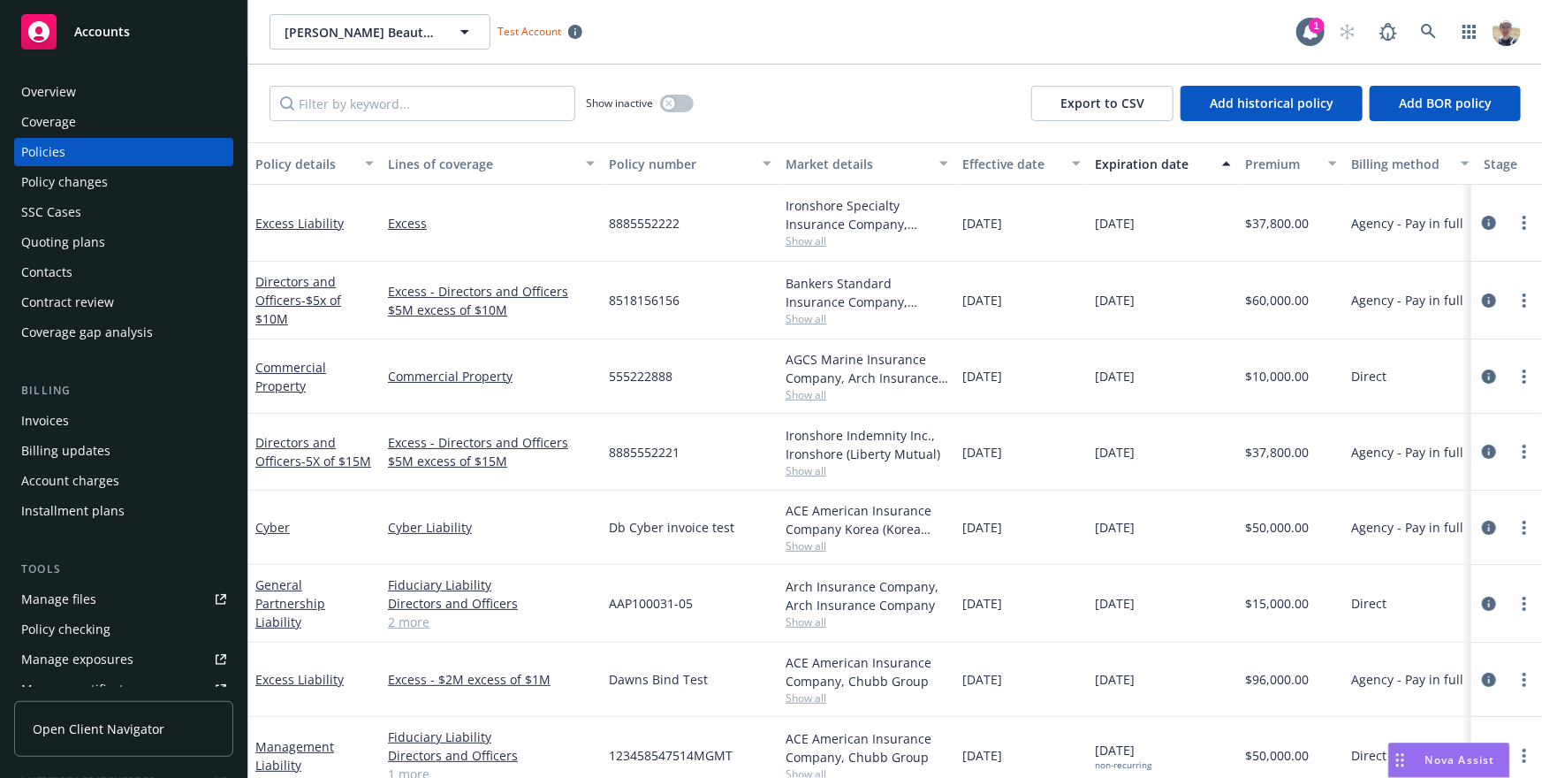
click at [107, 308] on div "Contract review" at bounding box center [67, 302] width 93 height 28
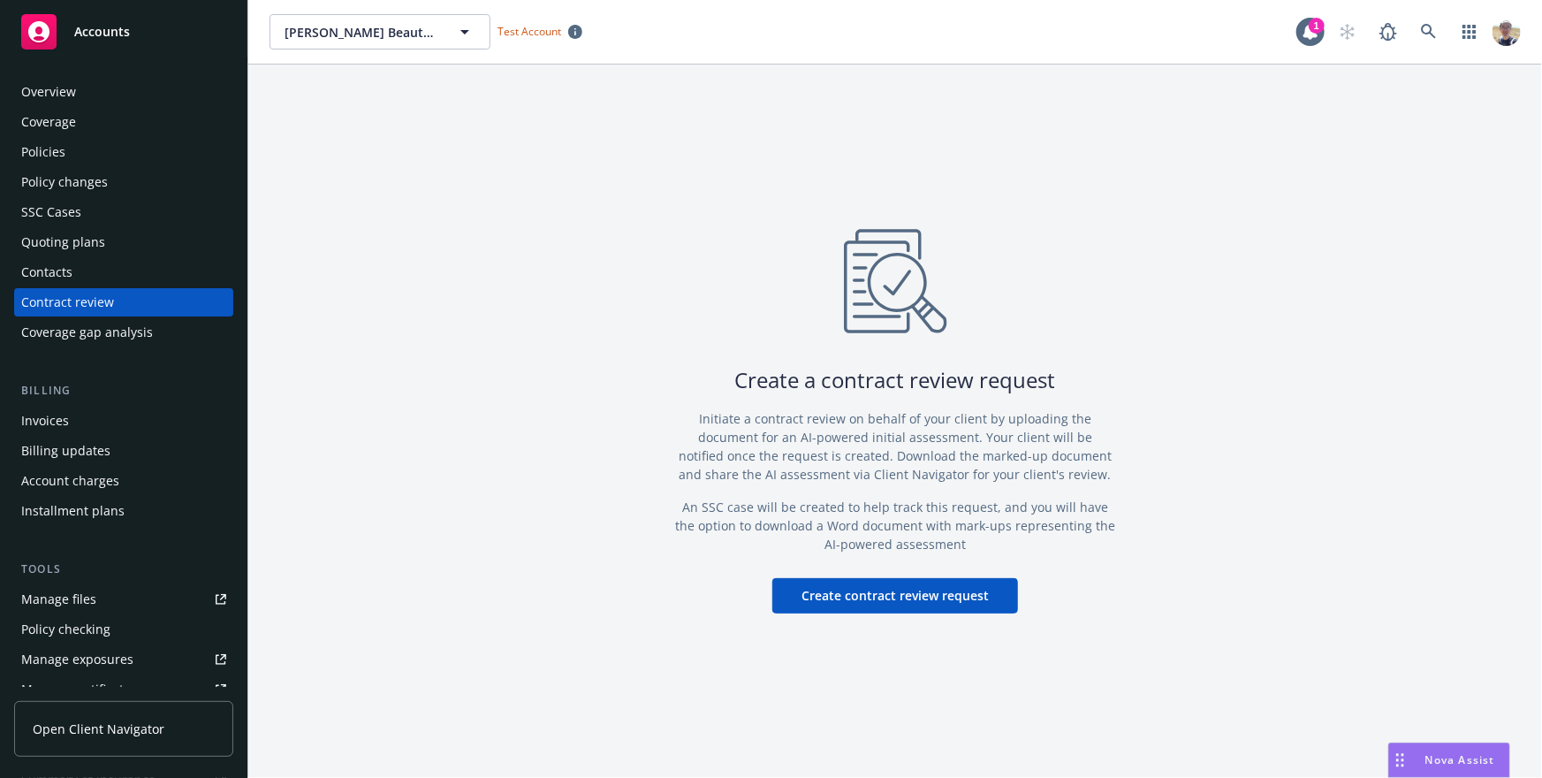
click at [115, 114] on div "Coverage" at bounding box center [123, 122] width 205 height 28
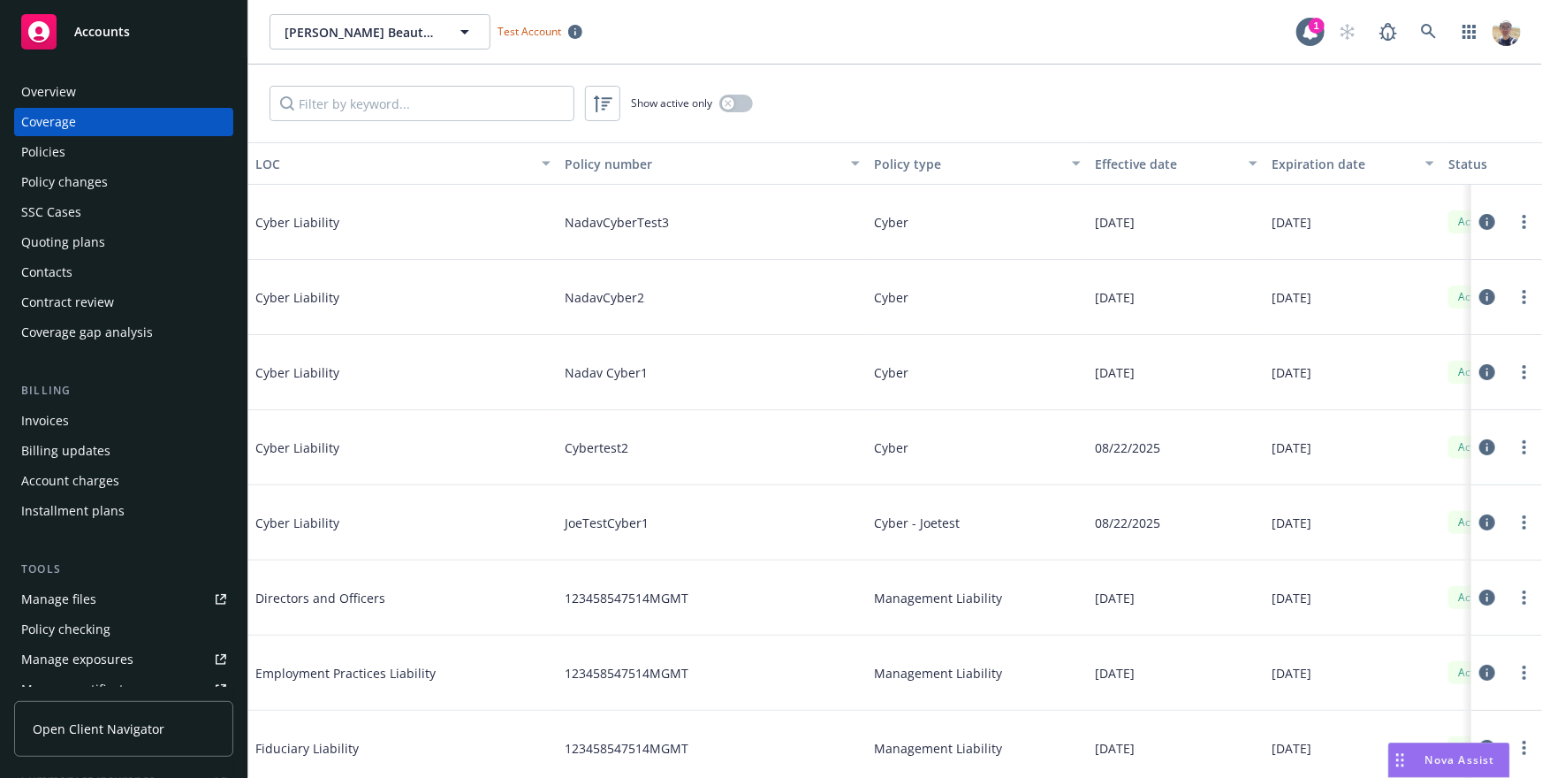
click at [1160, 114] on div "Show active only" at bounding box center [895, 104] width 1294 height 78
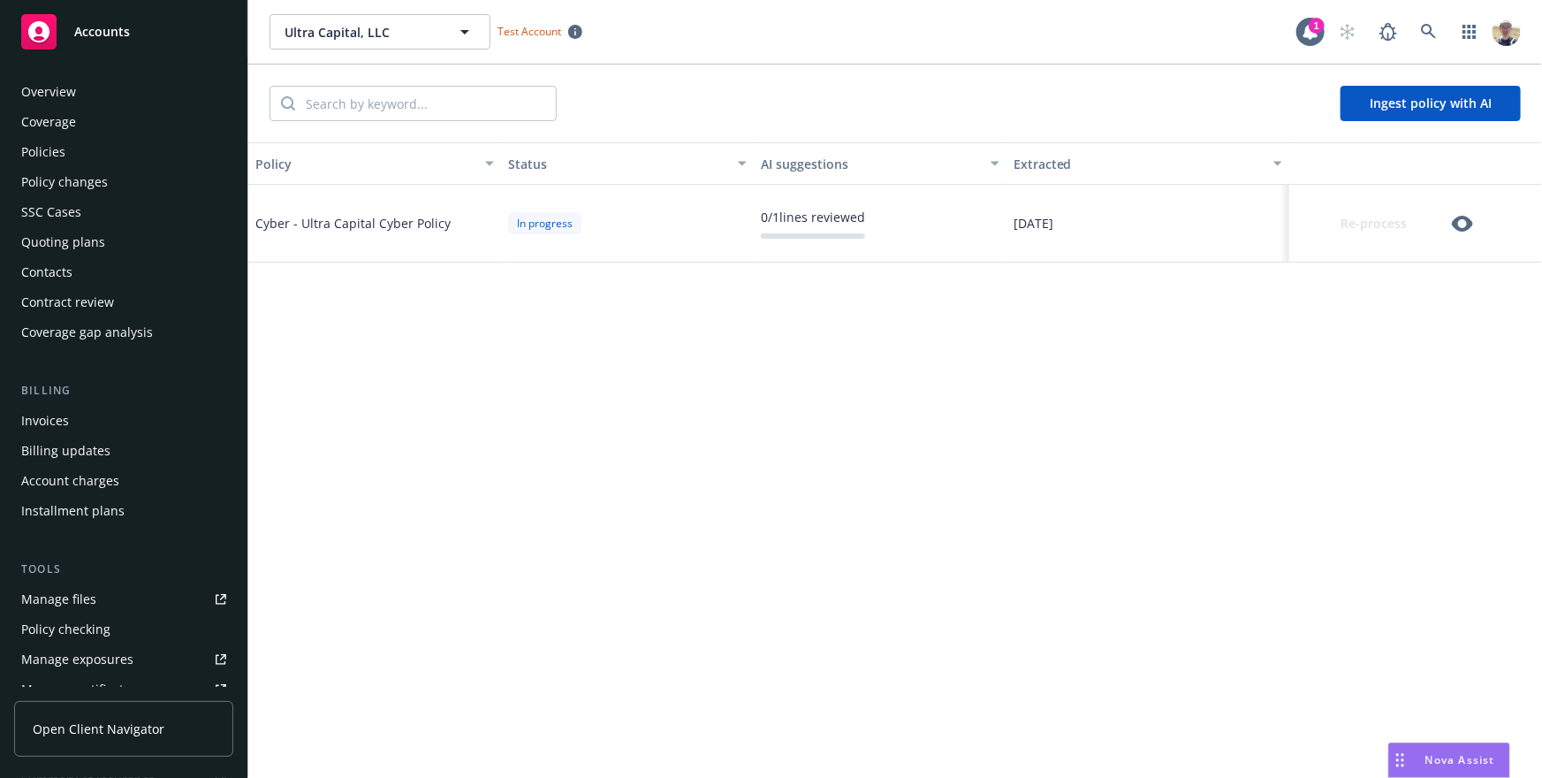
scroll to position [392, 0]
